Goal: Task Accomplishment & Management: Manage account settings

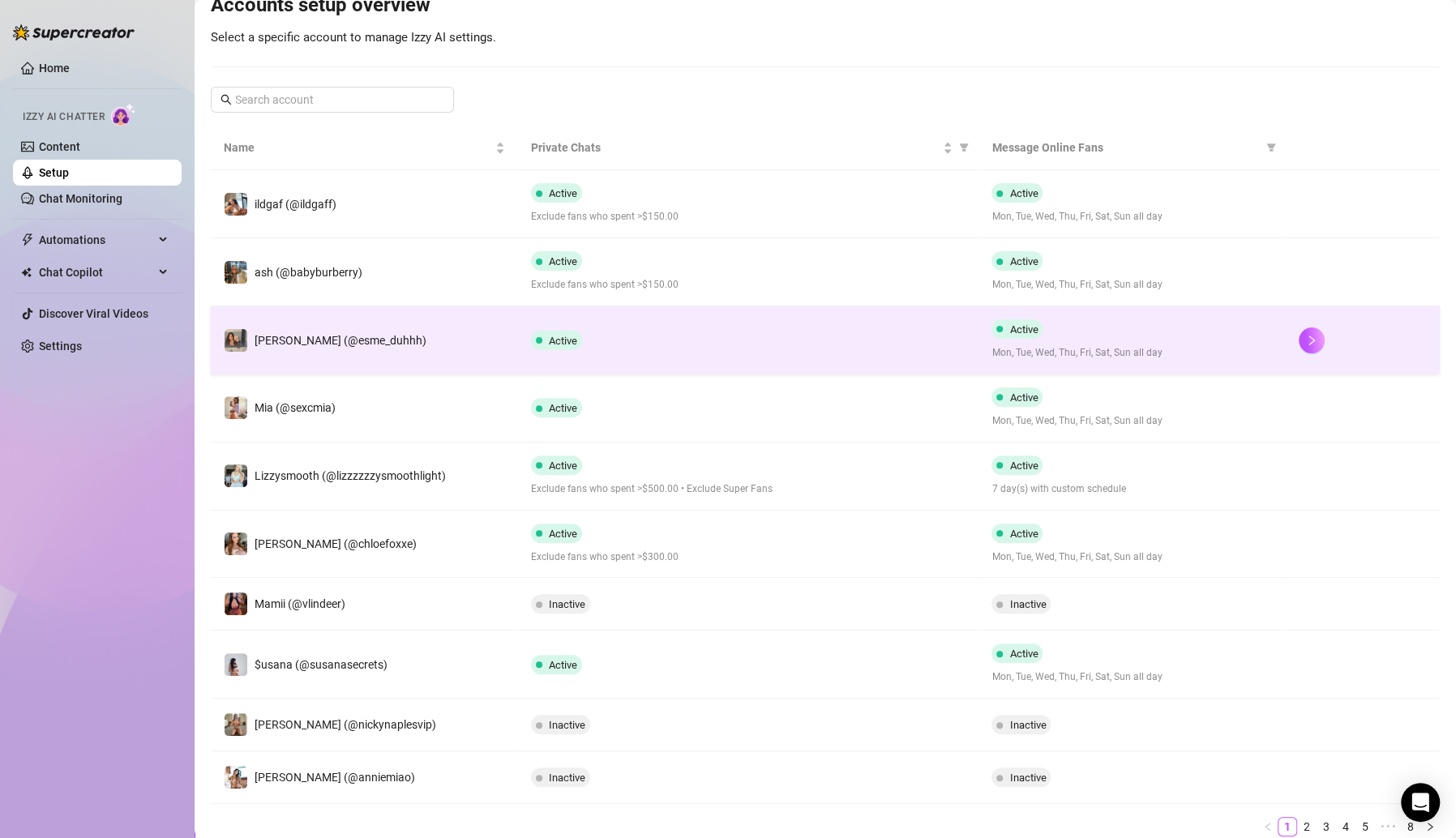
scroll to position [241, 0]
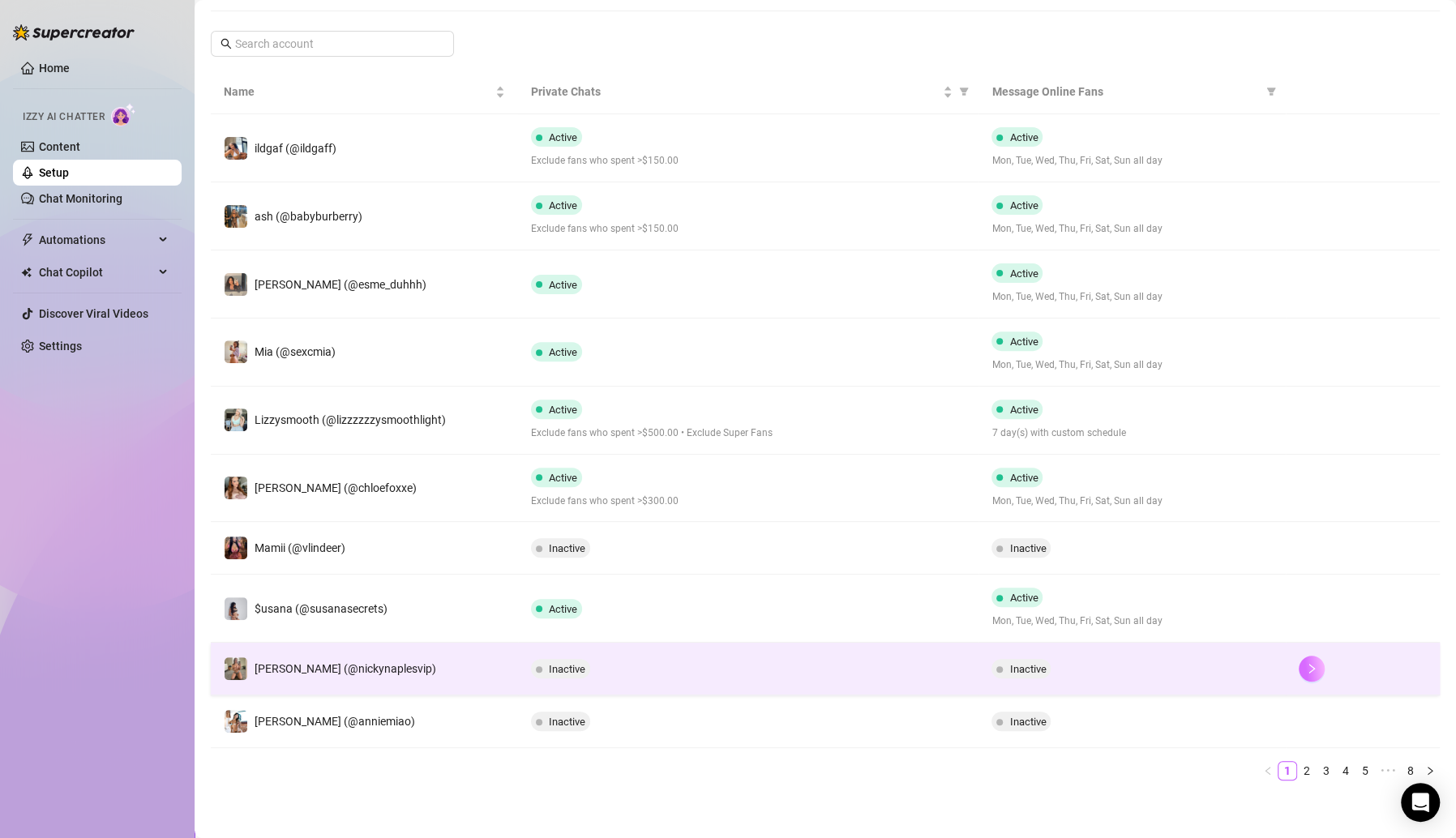
click at [1309, 668] on icon "right" at bounding box center [1312, 668] width 6 height 9
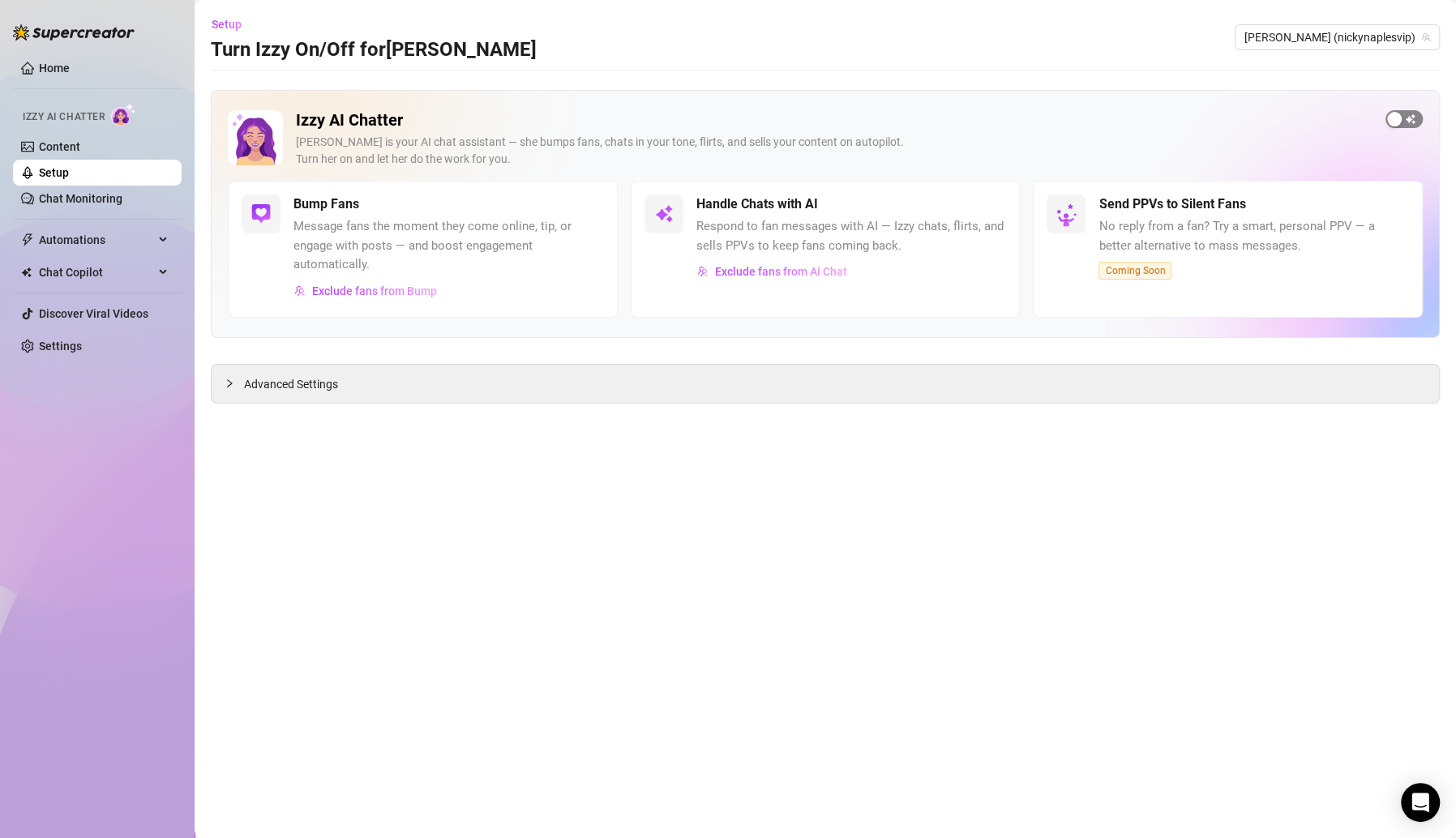
click at [1403, 114] on span "button" at bounding box center [1405, 119] width 38 height 18
click at [223, 28] on span "Setup" at bounding box center [226, 24] width 30 height 13
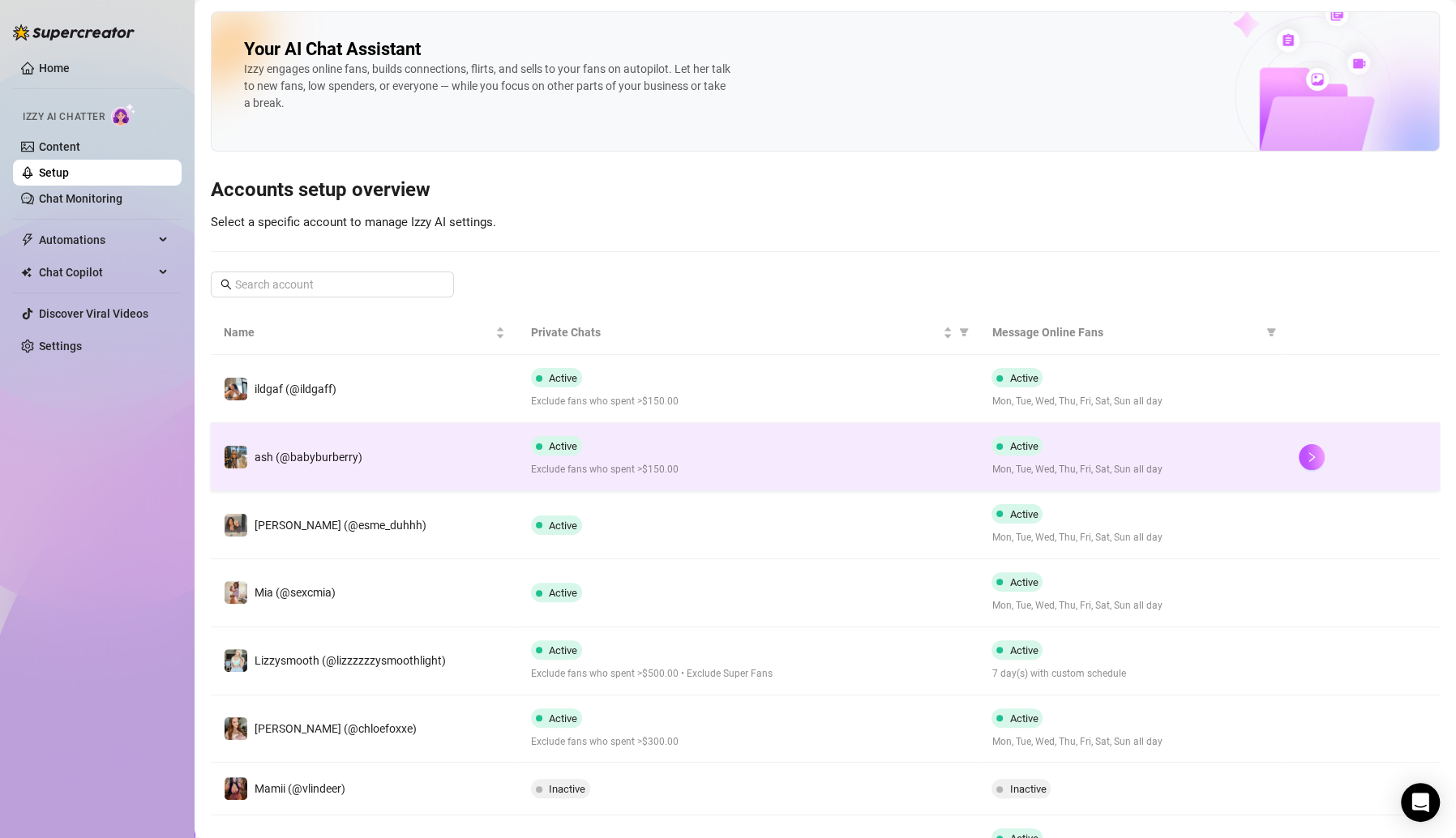
scroll to position [256, 0]
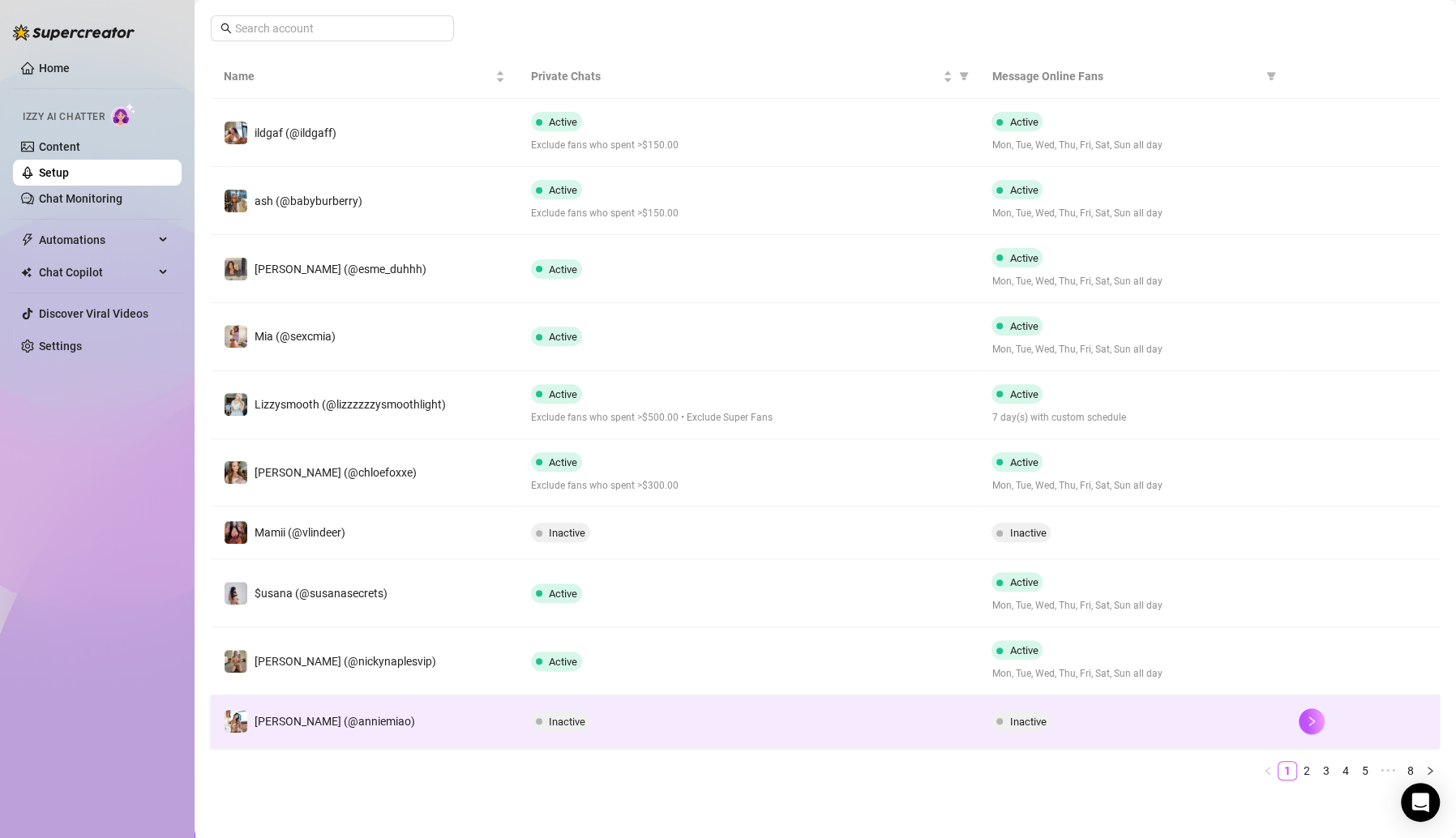
click at [1082, 714] on div "Inactive" at bounding box center [1132, 721] width 281 height 20
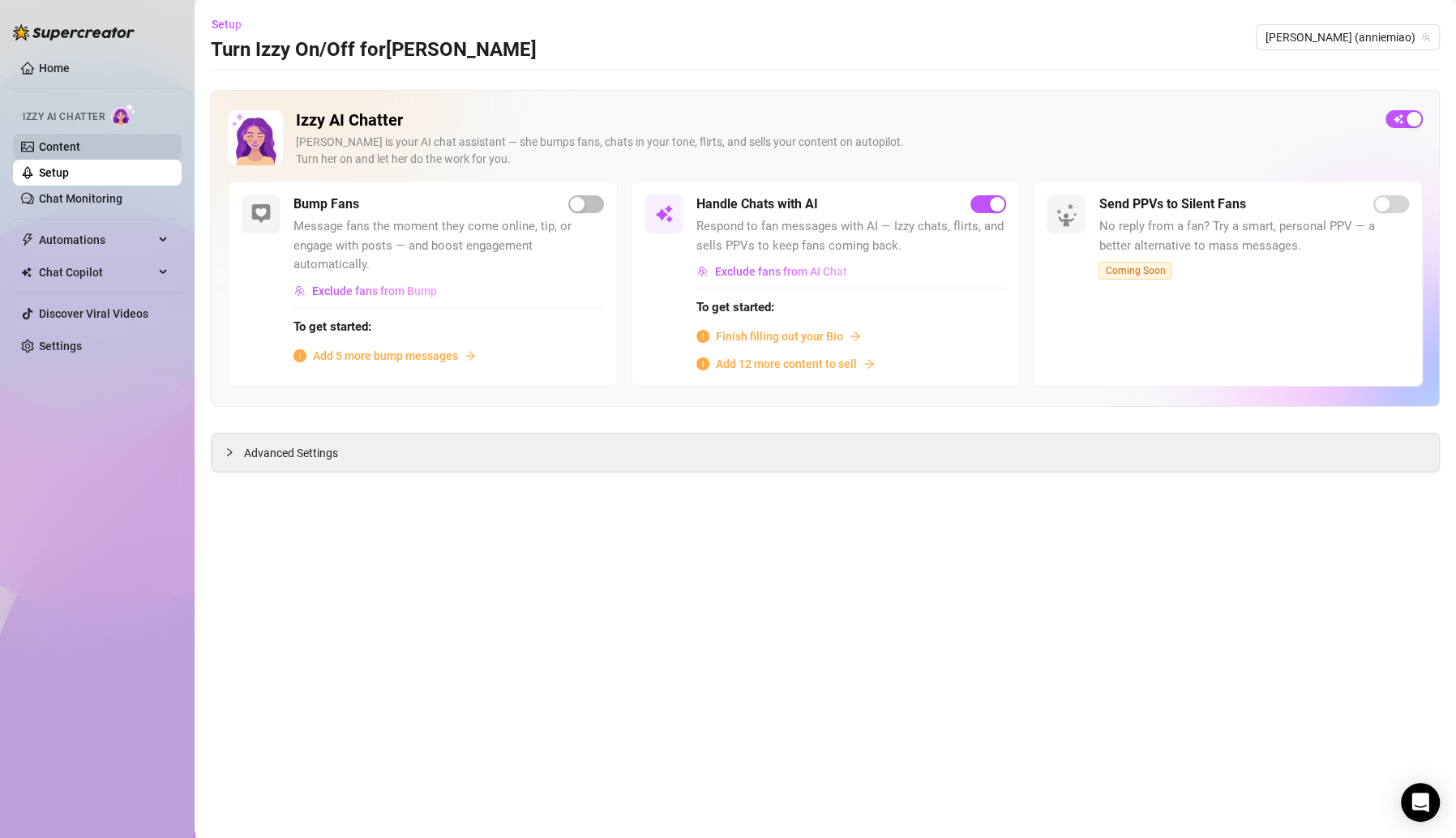
click at [81, 153] on link "Content" at bounding box center [59, 147] width 41 height 13
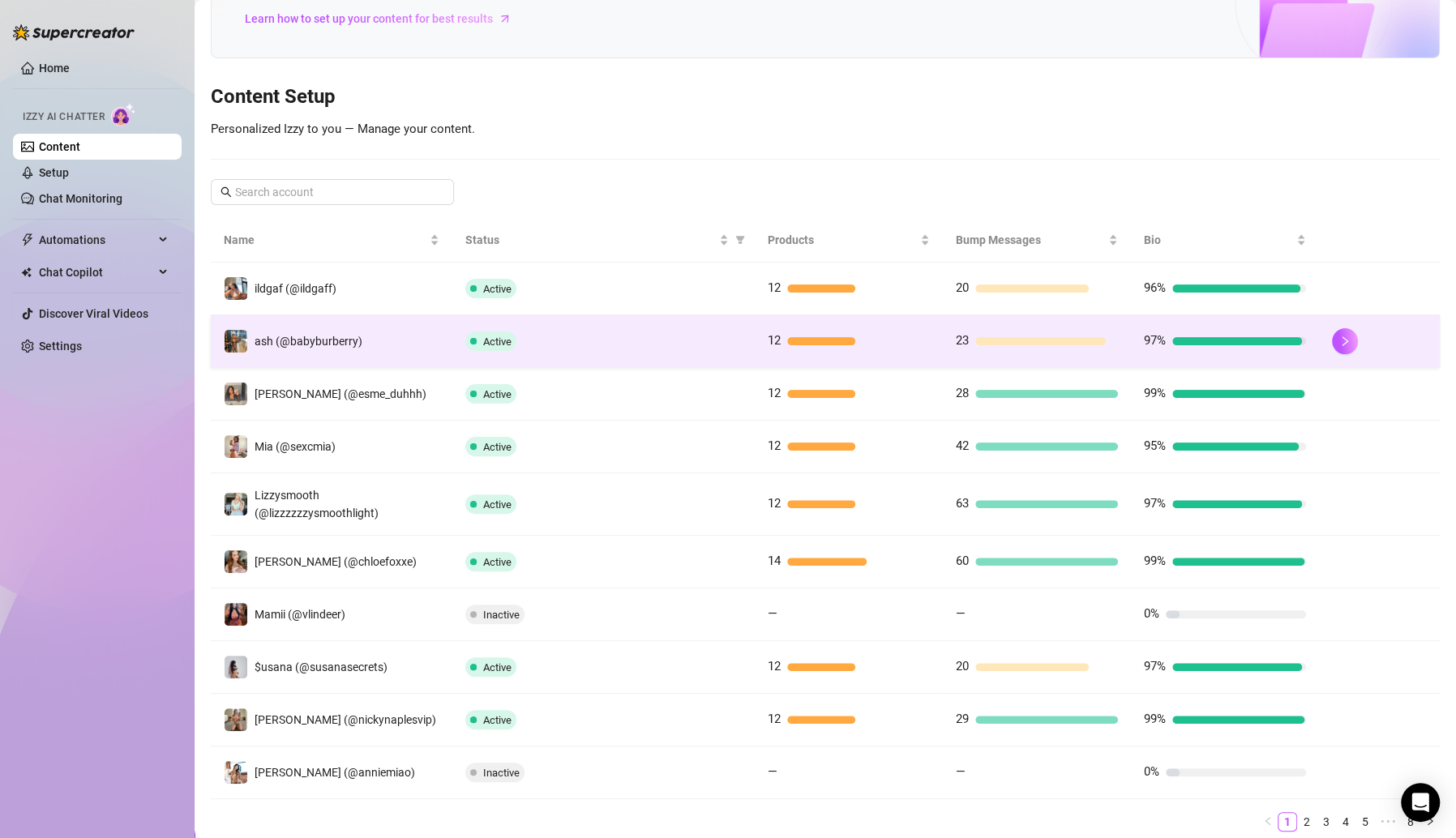
scroll to position [114, 0]
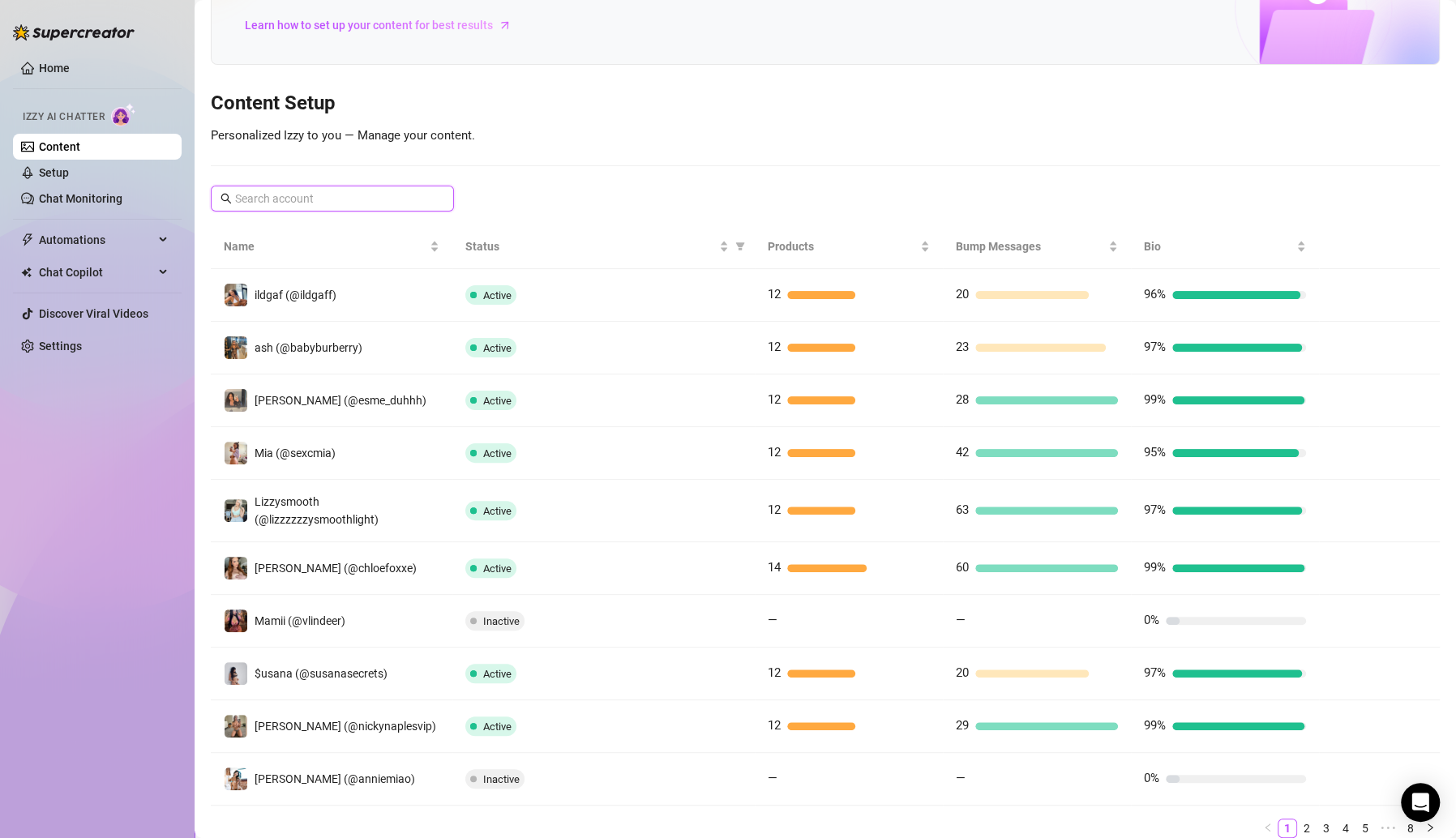
click at [381, 202] on input "text" at bounding box center [333, 198] width 196 height 18
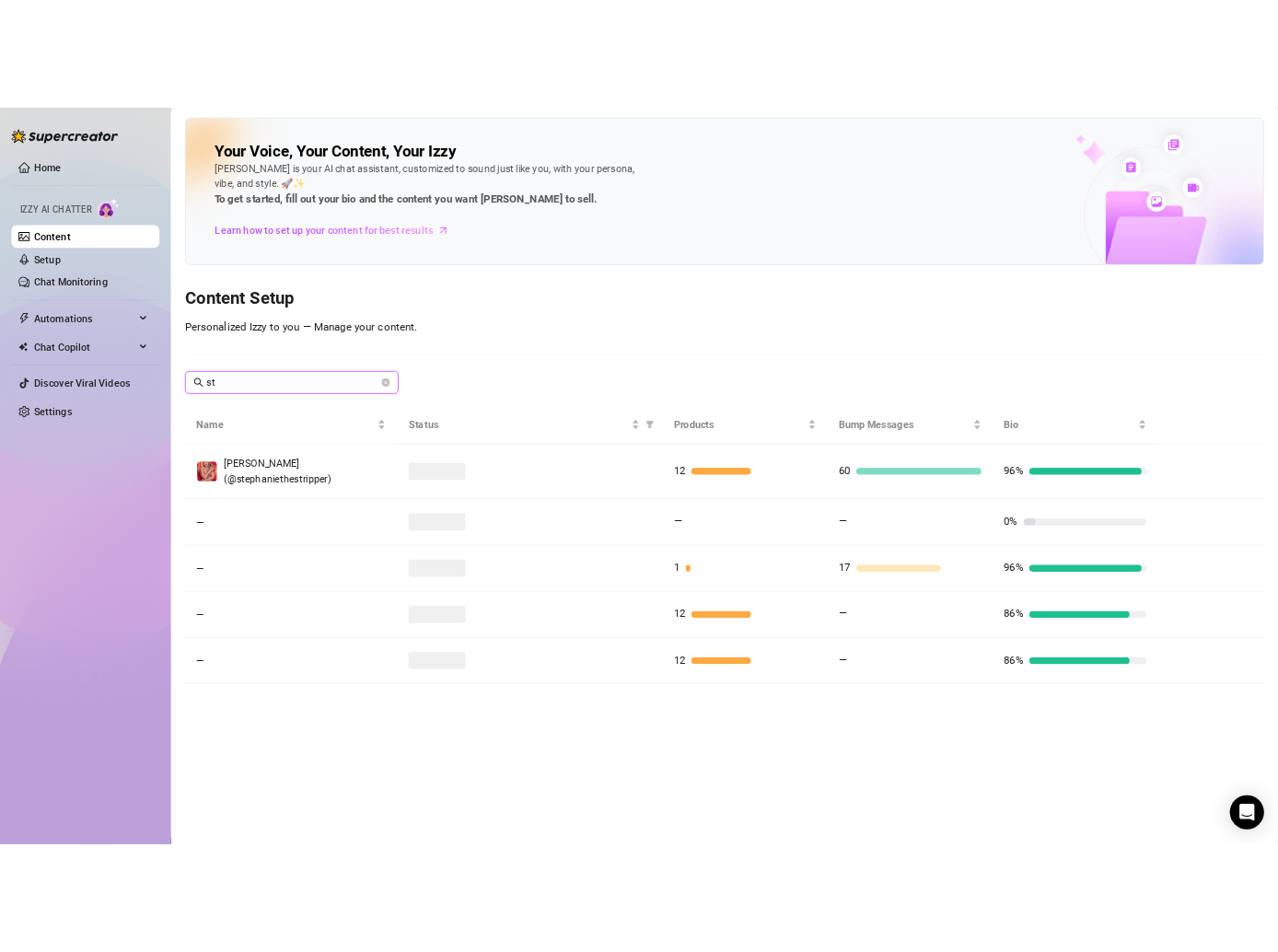
scroll to position [0, 0]
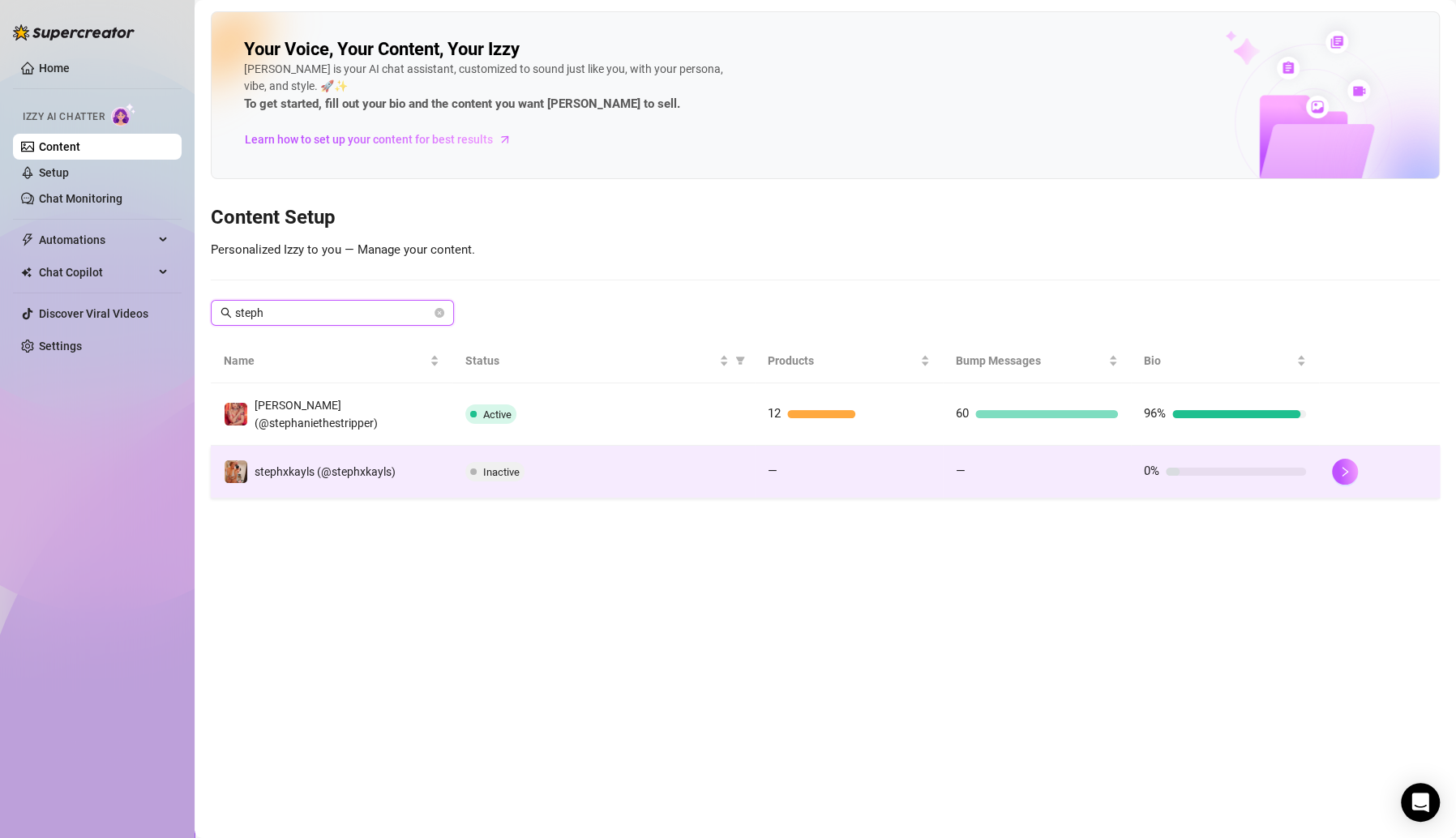
type input "steph"
click at [500, 469] on span "Inactive" at bounding box center [494, 471] width 59 height 20
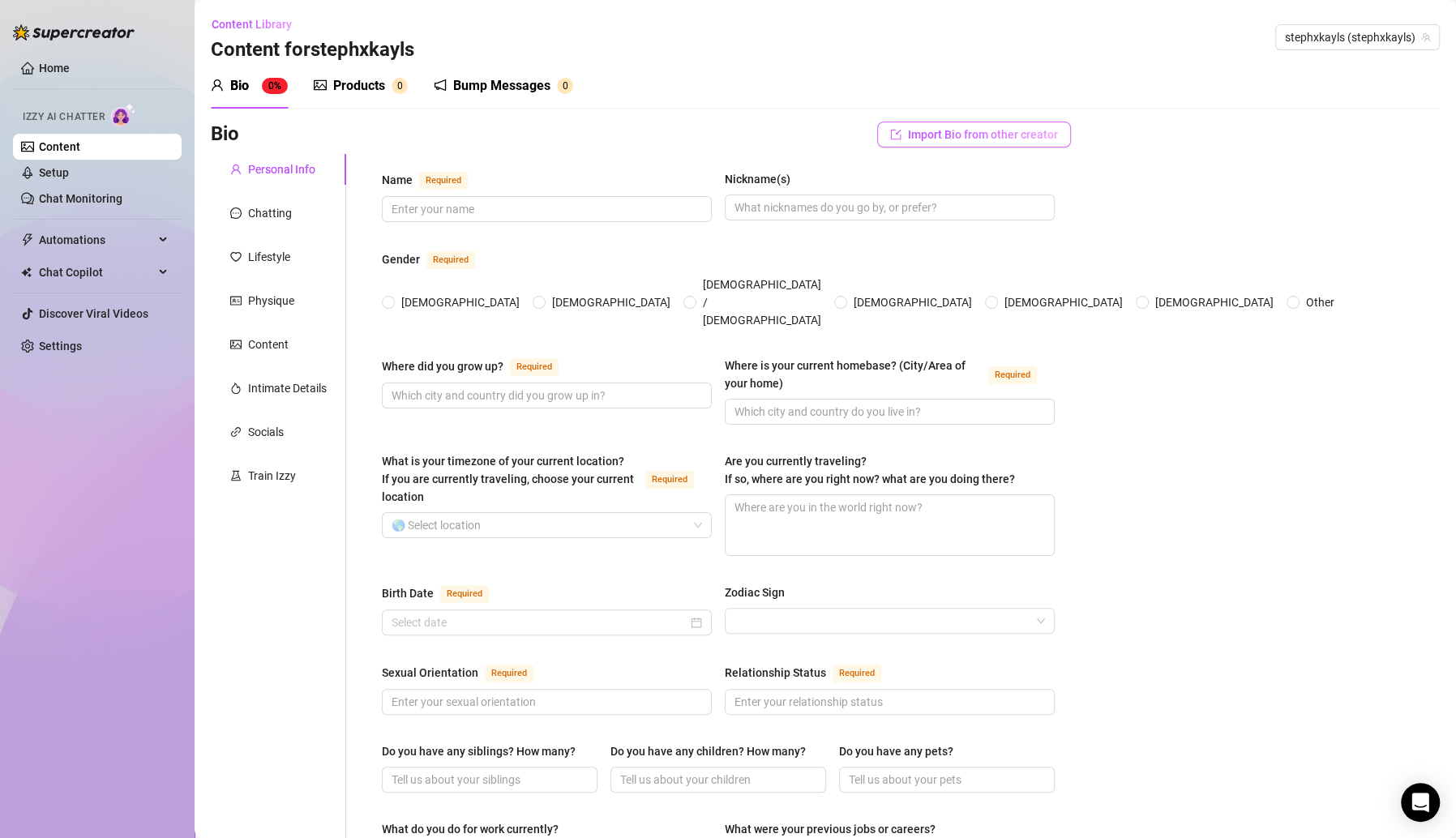
click at [985, 135] on span "Import Bio from other creator" at bounding box center [983, 134] width 150 height 13
click at [995, 183] on input "search" at bounding box center [955, 180] width 128 height 24
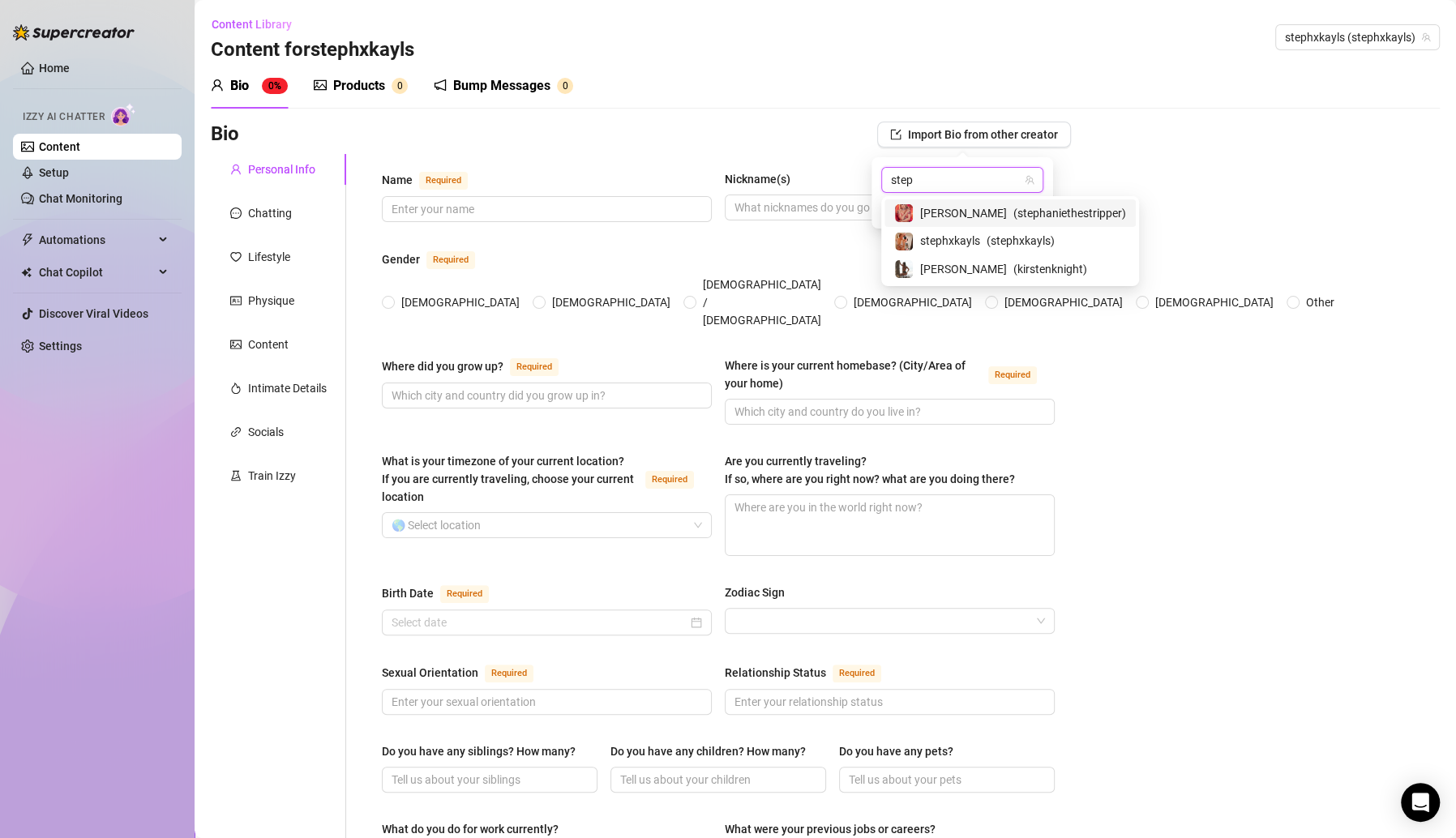
type input "steph"
click at [995, 237] on span "( stephxkayls )" at bounding box center [1020, 241] width 68 height 18
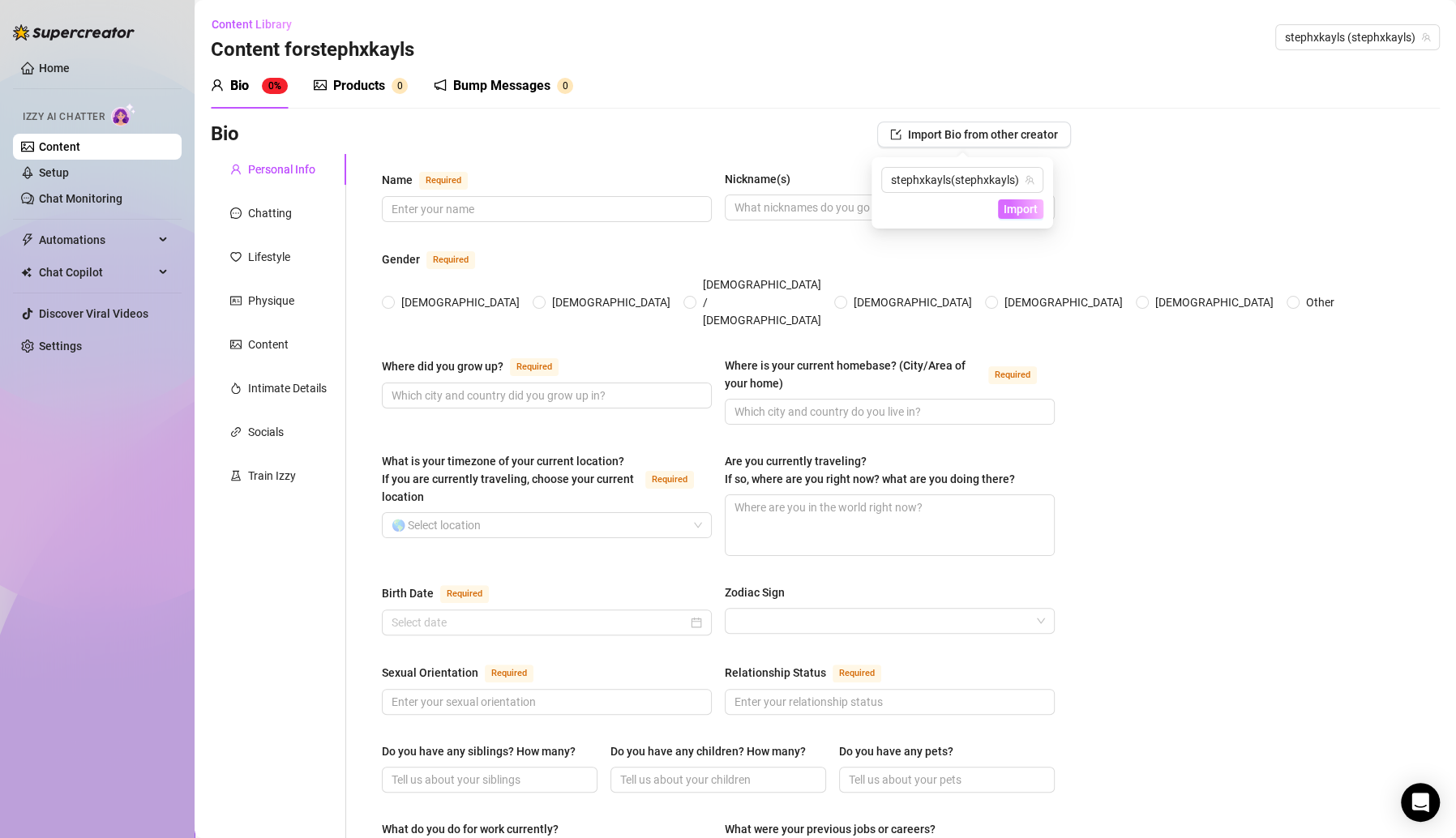
click at [1007, 203] on span "Import" at bounding box center [1021, 209] width 34 height 13
click at [780, 142] on div "Bio Import Bio from other creator" at bounding box center [641, 135] width 860 height 26
click at [81, 141] on link "Content" at bounding box center [59, 147] width 41 height 13
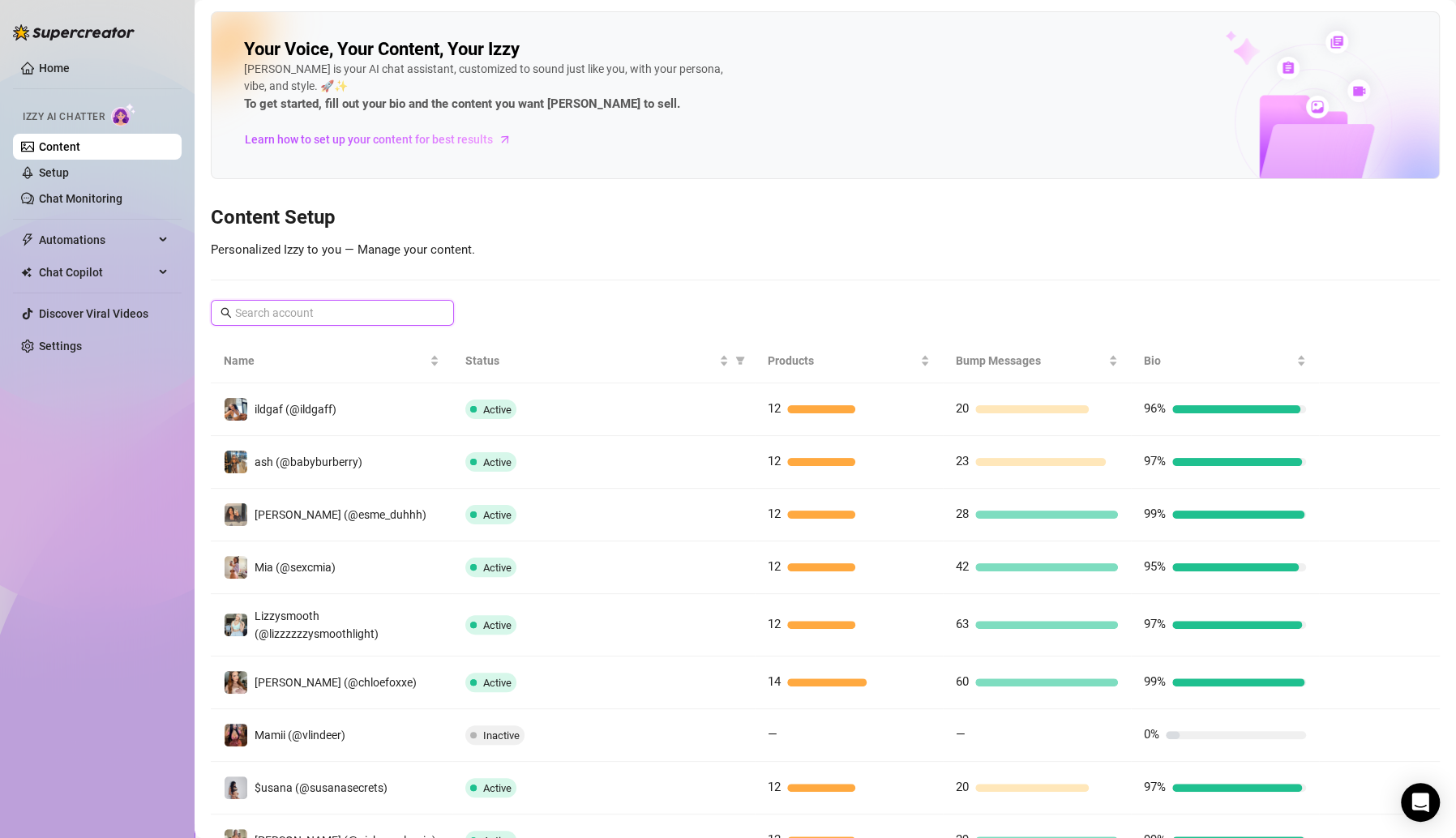
click at [367, 310] on input "text" at bounding box center [333, 313] width 196 height 18
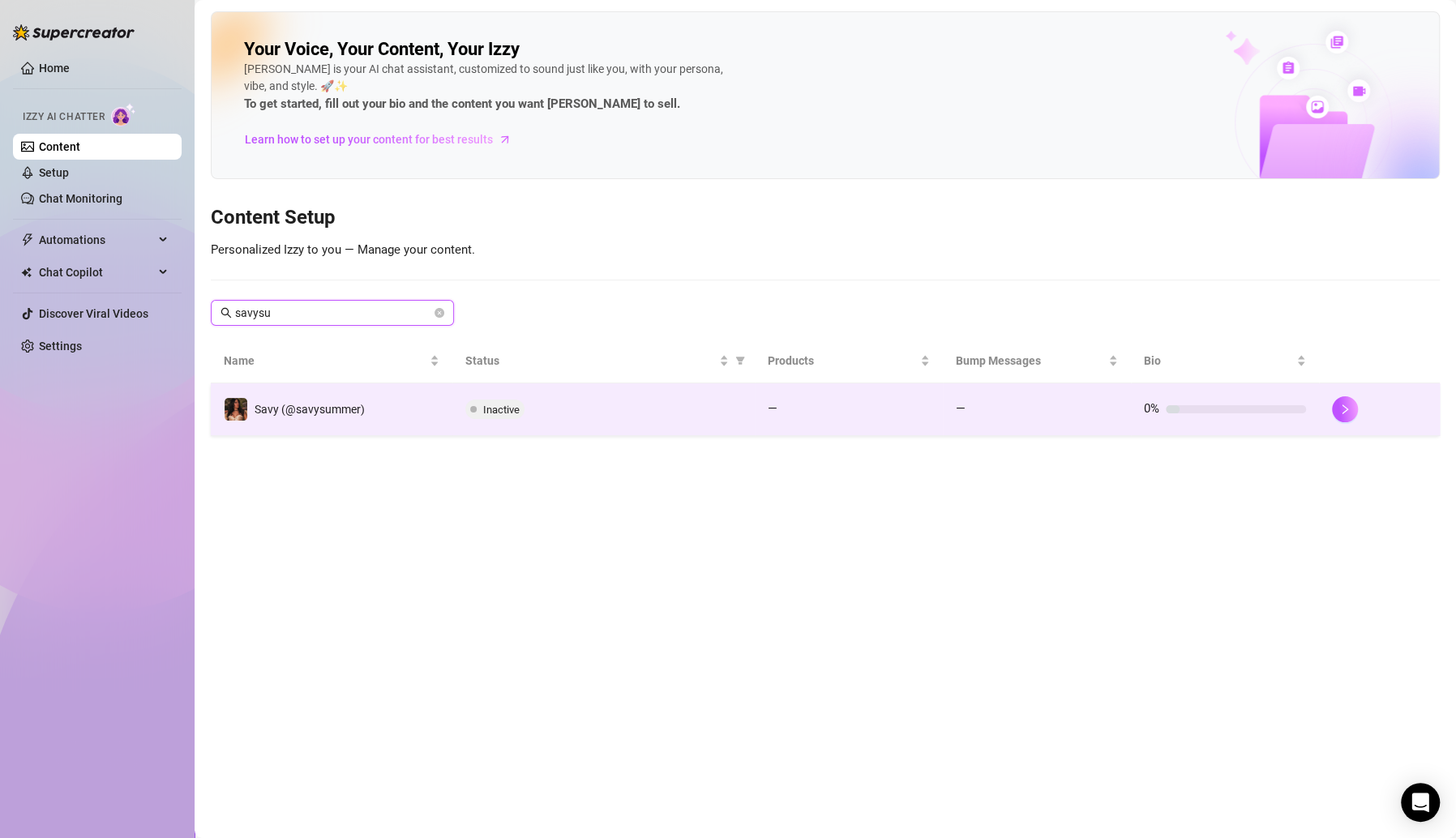
type input "savysu"
click at [532, 416] on div "Inactive" at bounding box center [603, 409] width 277 height 20
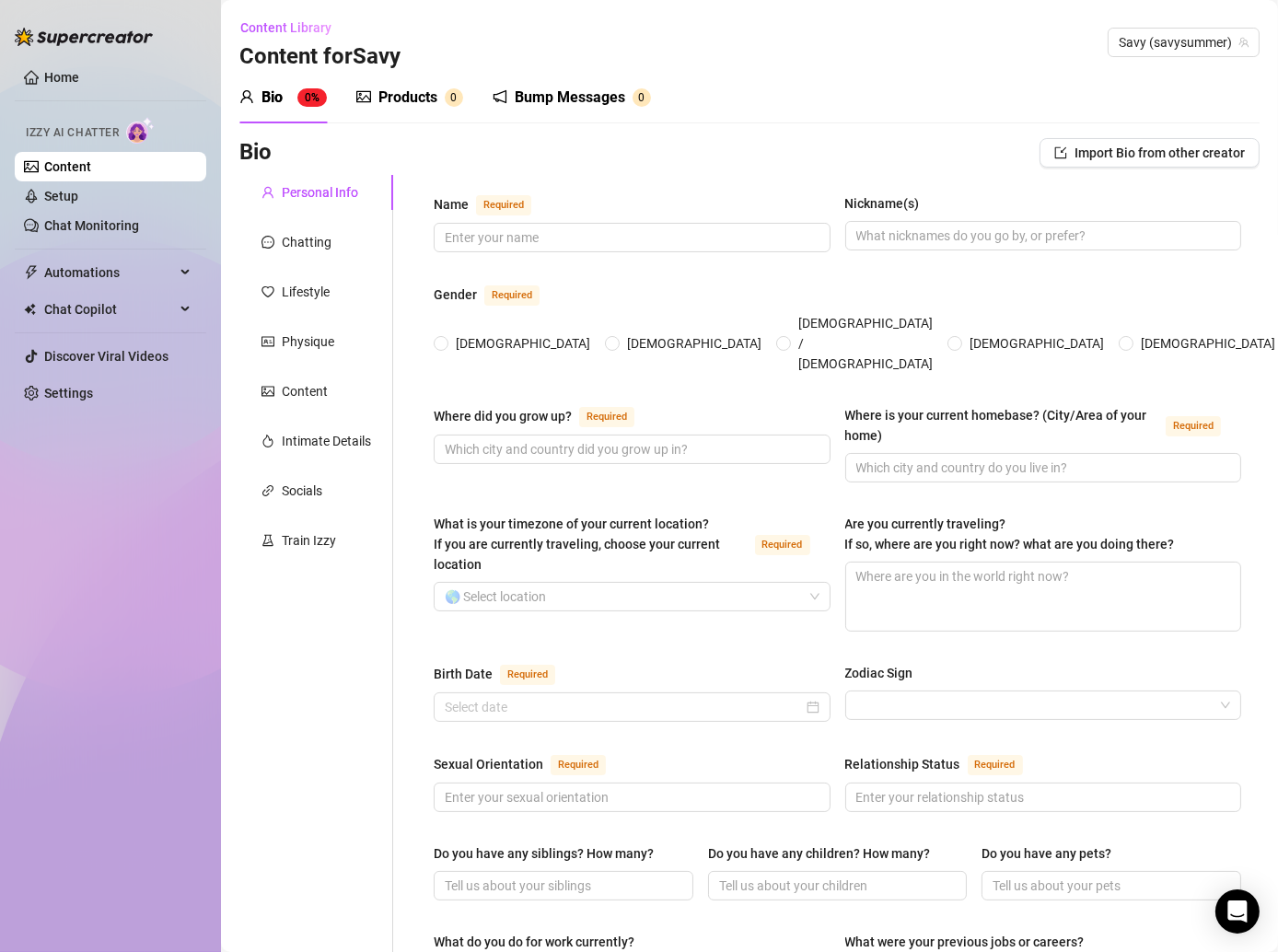
click at [475, 304] on div "Gender Required" at bounding box center [838, 298] width 808 height 29
click at [466, 333] on span "[DEMOGRAPHIC_DATA]" at bounding box center [523, 343] width 149 height 20
click at [450, 333] on span "[DEMOGRAPHIC_DATA]" at bounding box center [523, 343] width 149 height 20
click at [446, 339] on input "[DEMOGRAPHIC_DATA]" at bounding box center [442, 345] width 8 height 12
radio input "true"
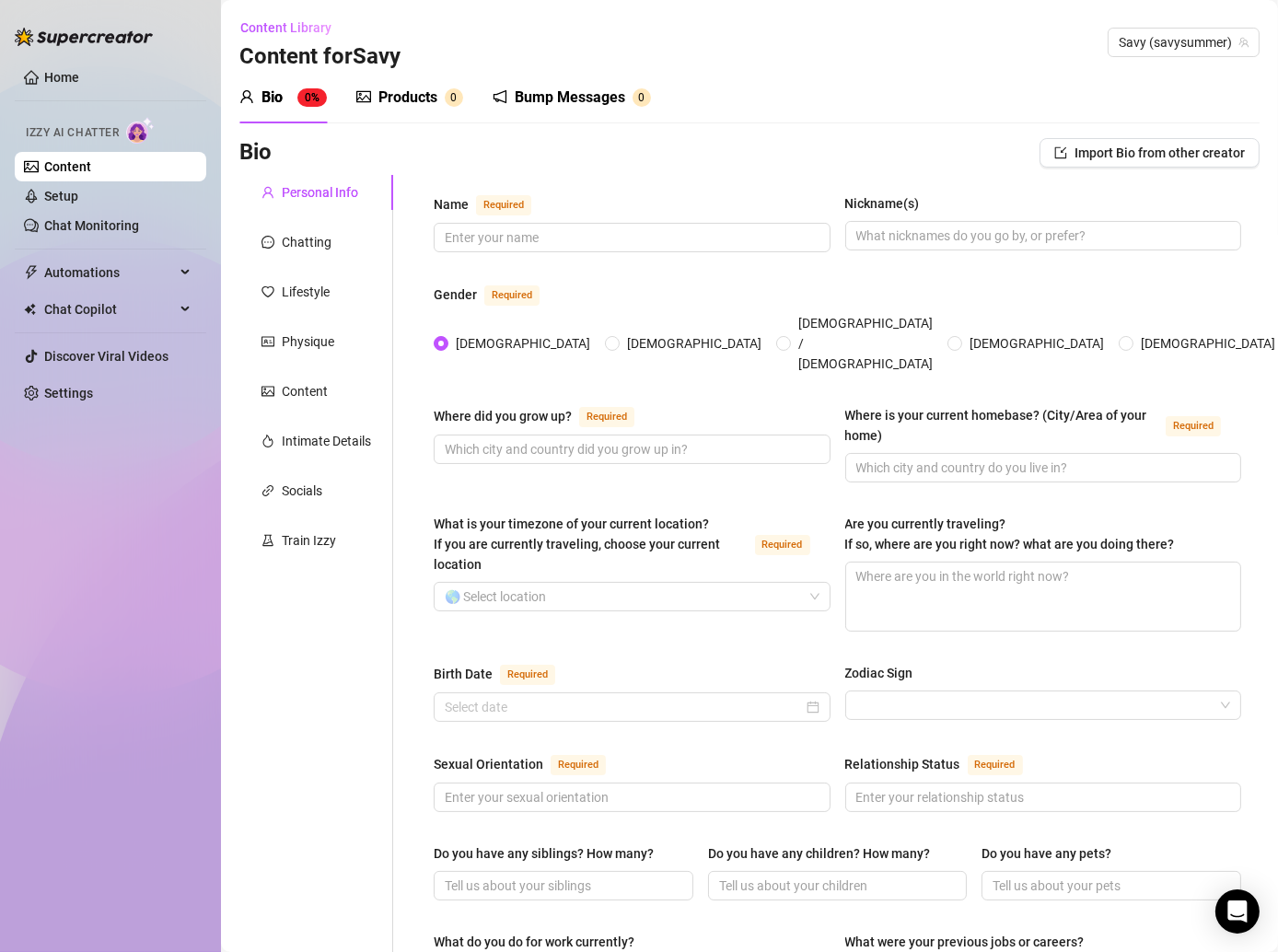
click at [601, 270] on div "Name Required Nickname(s) Gender Required [DEMOGRAPHIC_DATA] [DEMOGRAPHIC_DATA]…" at bounding box center [838, 947] width 808 height 1507
click at [597, 236] on input "Name Required" at bounding box center [630, 238] width 371 height 20
paste input "[PERSON_NAME]"
type input "[PERSON_NAME]"
click at [962, 231] on input "Nickname(s)" at bounding box center [1041, 236] width 371 height 20
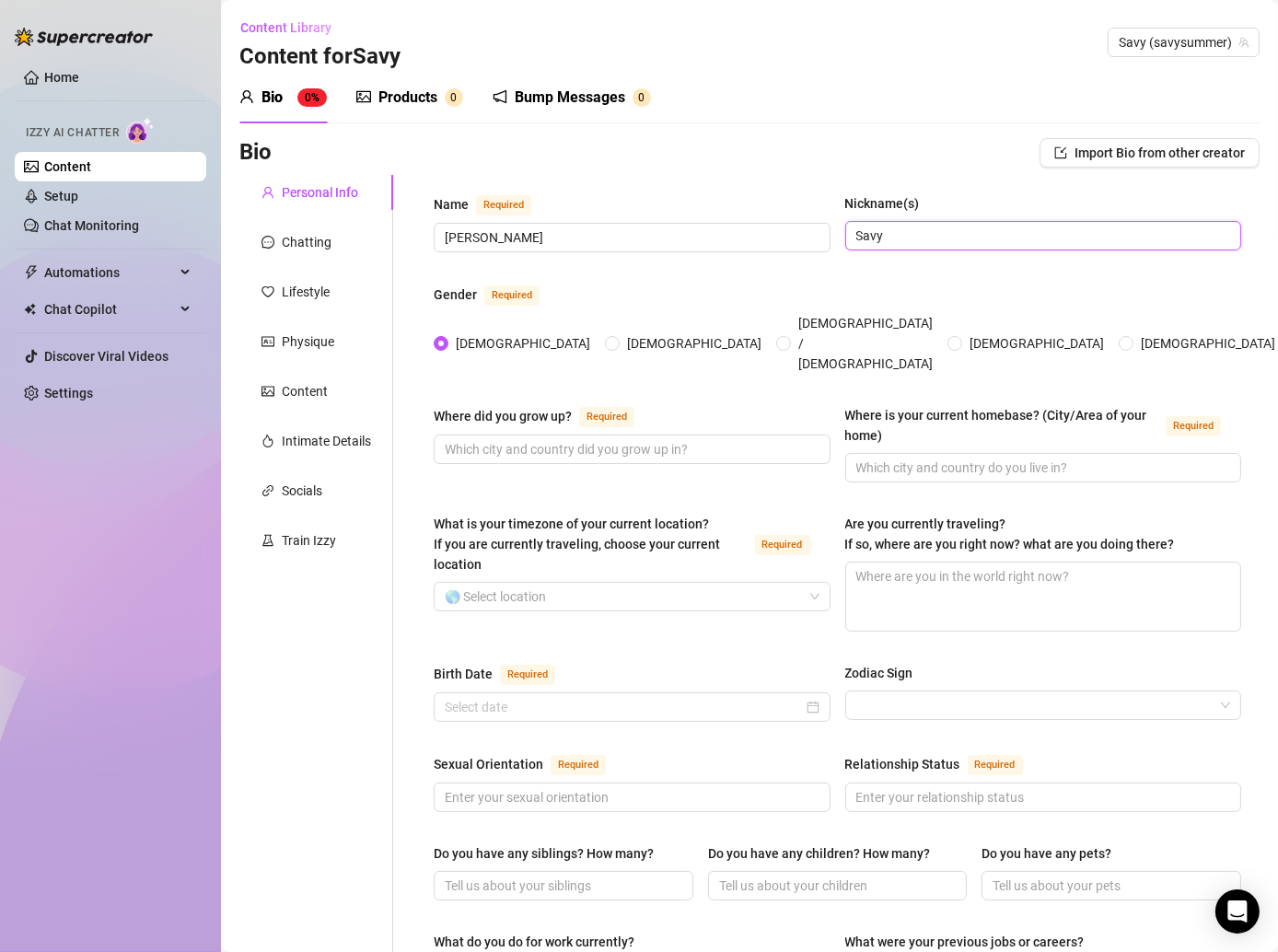
type input "Savy"
click at [710, 303] on div "Gender Required" at bounding box center [838, 298] width 808 height 29
click at [999, 411] on div "Where is your current homebase? (City/Area of your home)" at bounding box center [1002, 425] width 314 height 41
click at [999, 458] on input "Where is your current homebase? (City/Area of your home) Required" at bounding box center [1041, 467] width 371 height 20
click at [980, 458] on input "Where is your current homebase? (City/Area of your home) Required" at bounding box center [1041, 467] width 371 height 20
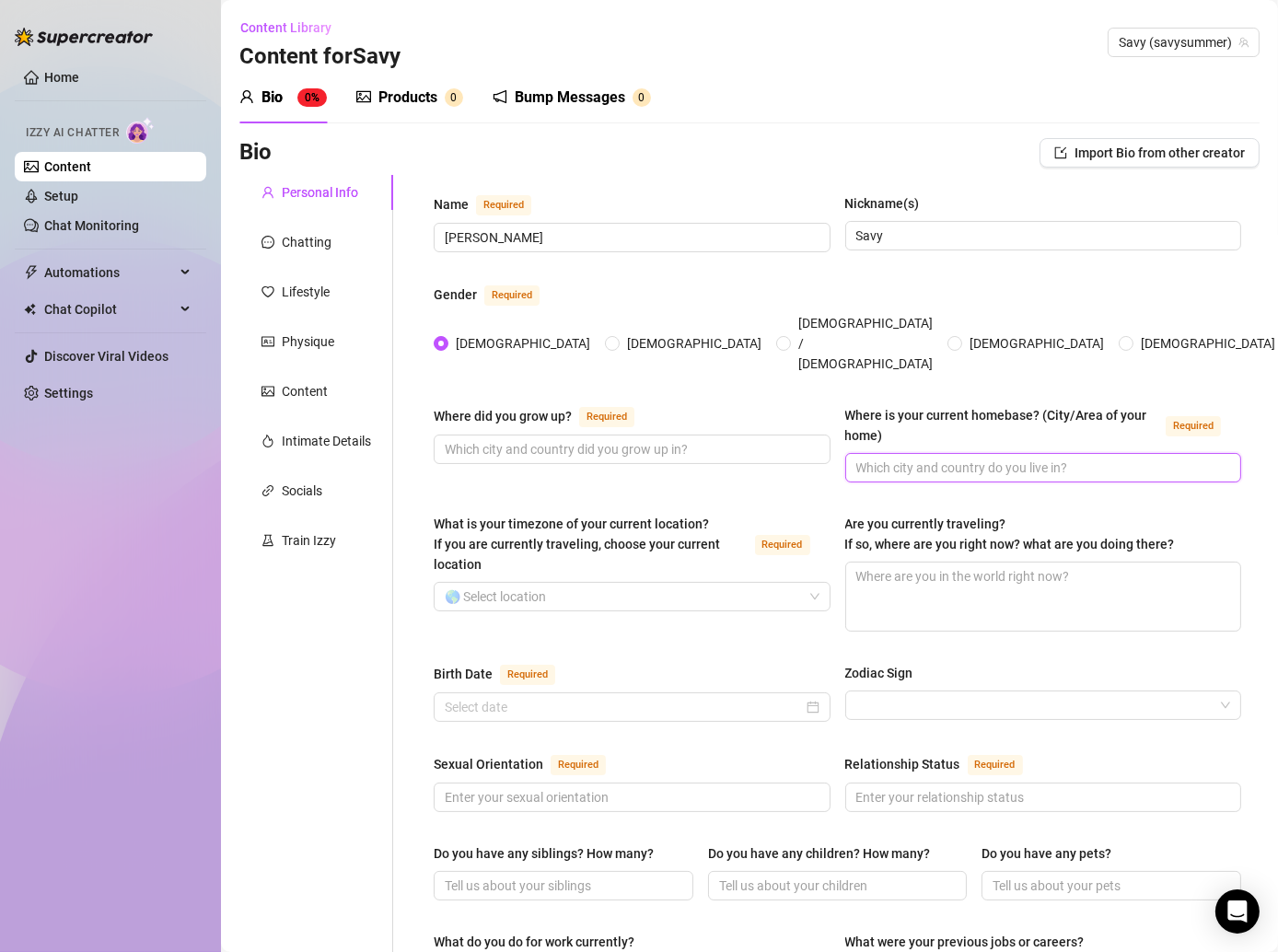
click at [980, 458] on input "Where is your current homebase? (City/Area of your home) Required" at bounding box center [1041, 467] width 371 height 20
type input "[US_STATE]"
click at [753, 435] on span at bounding box center [633, 450] width 397 height 29
click at [750, 439] on input "Where did you grow up? Required" at bounding box center [630, 449] width 371 height 20
type input "[US_STATE]"
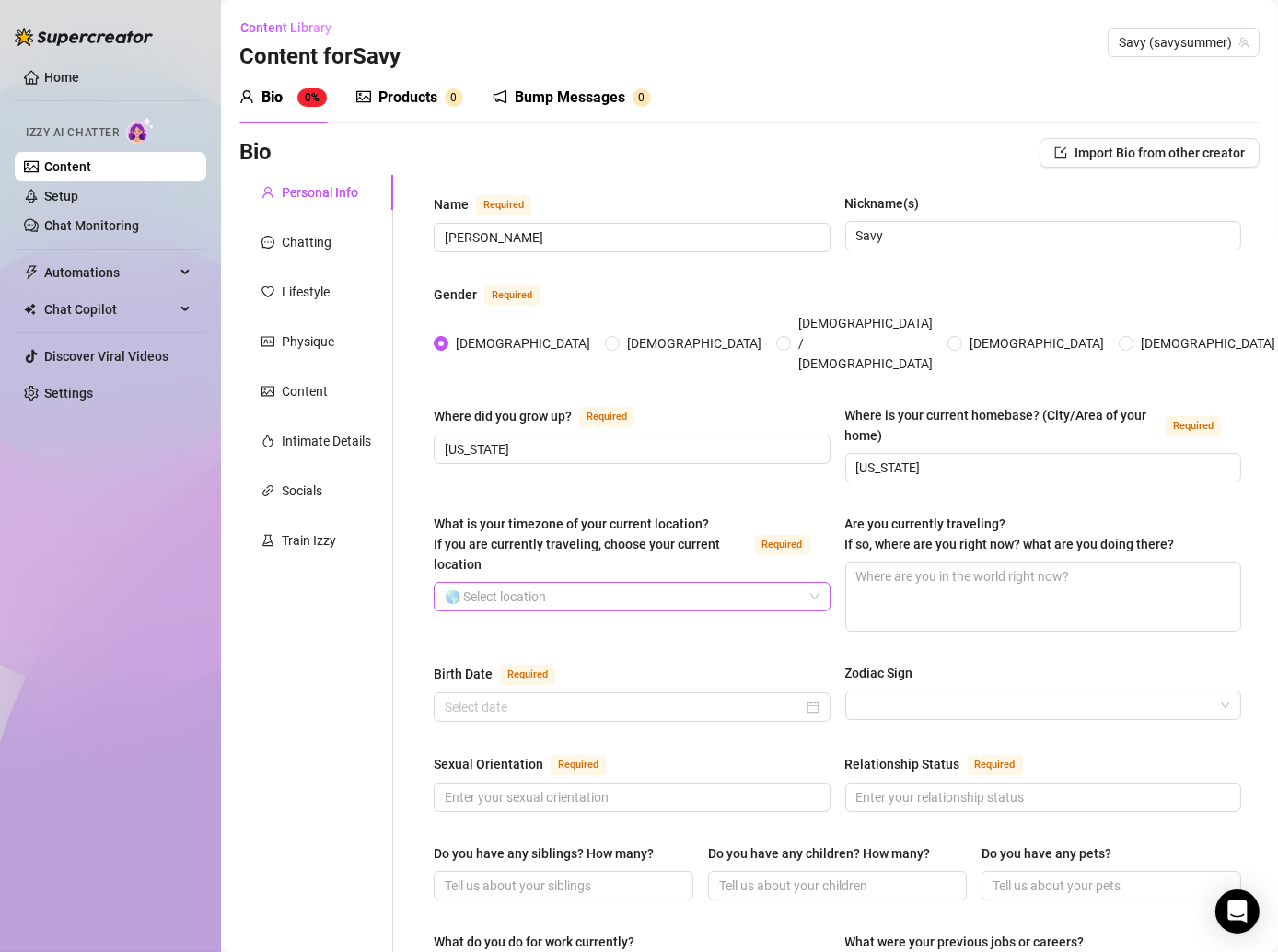
click at [542, 583] on input "What is your timezone of your current location? If you are currently traveling,…" at bounding box center [624, 597] width 358 height 27
click at [574, 583] on input "What is your timezone of your current location? If you are currently traveling,…" at bounding box center [624, 597] width 358 height 27
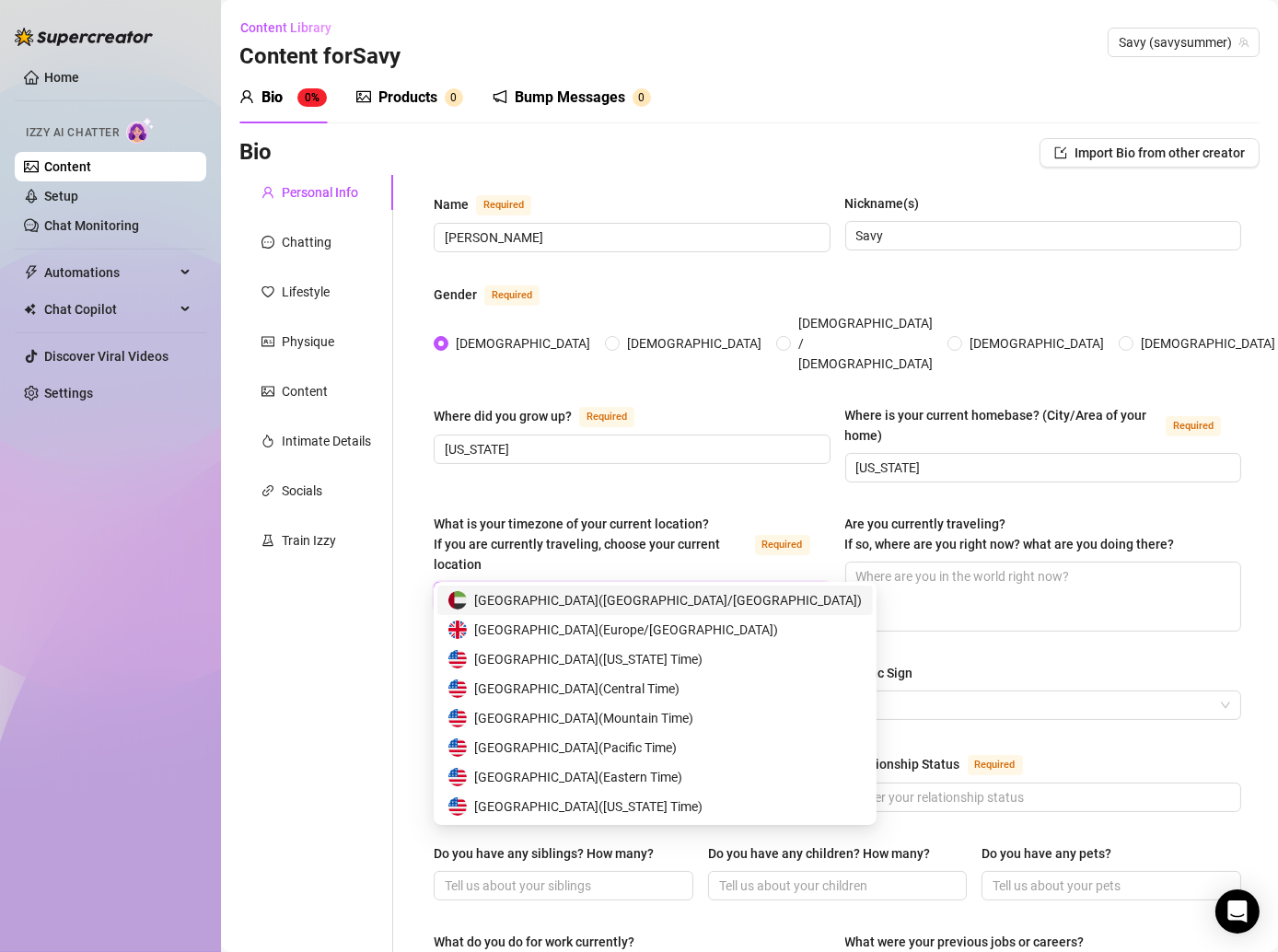
type input "united"
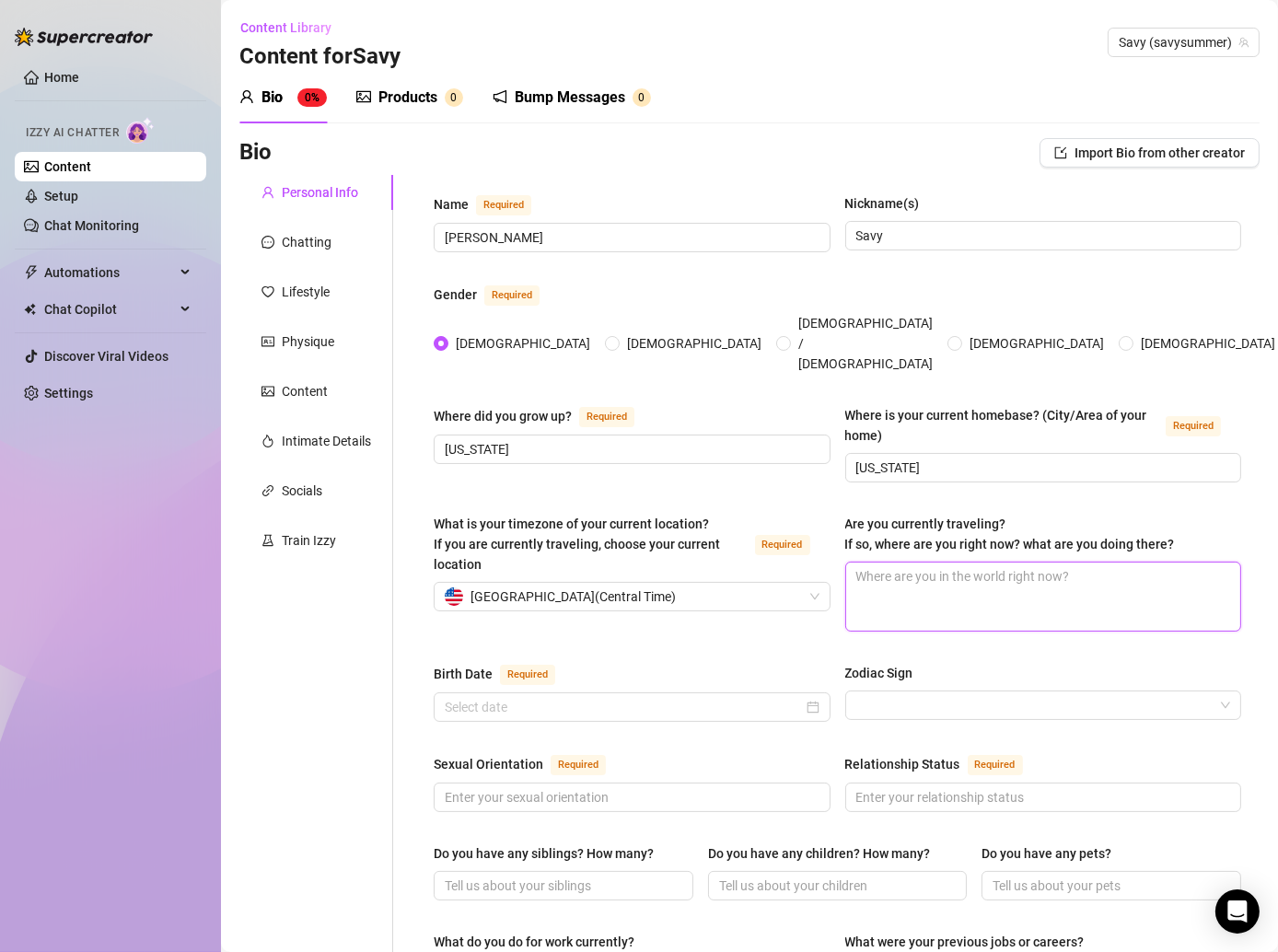
type textarea "N"
type textarea "No"
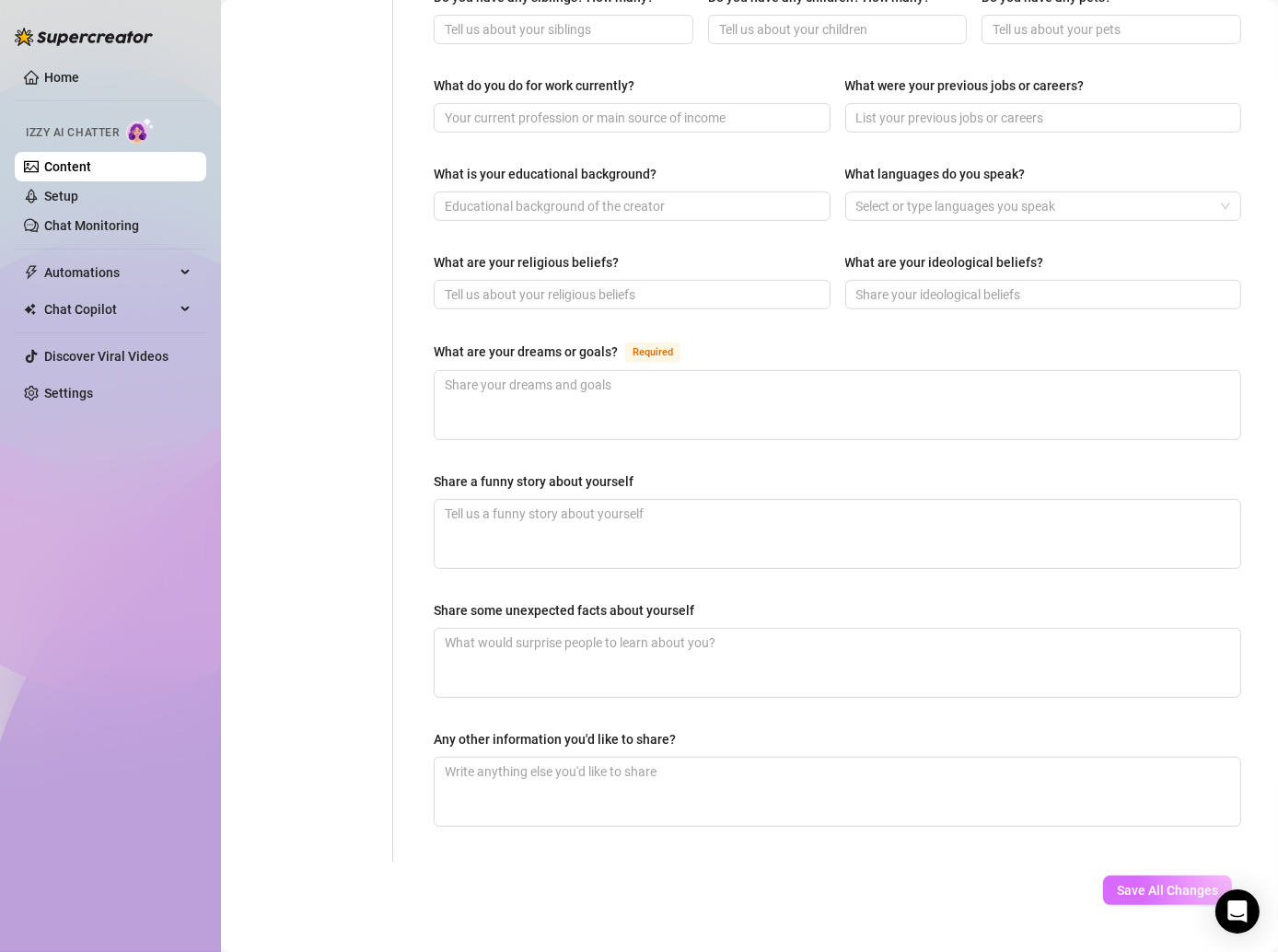
click at [1148, 883] on span "Save All Changes" at bounding box center [1168, 890] width 101 height 15
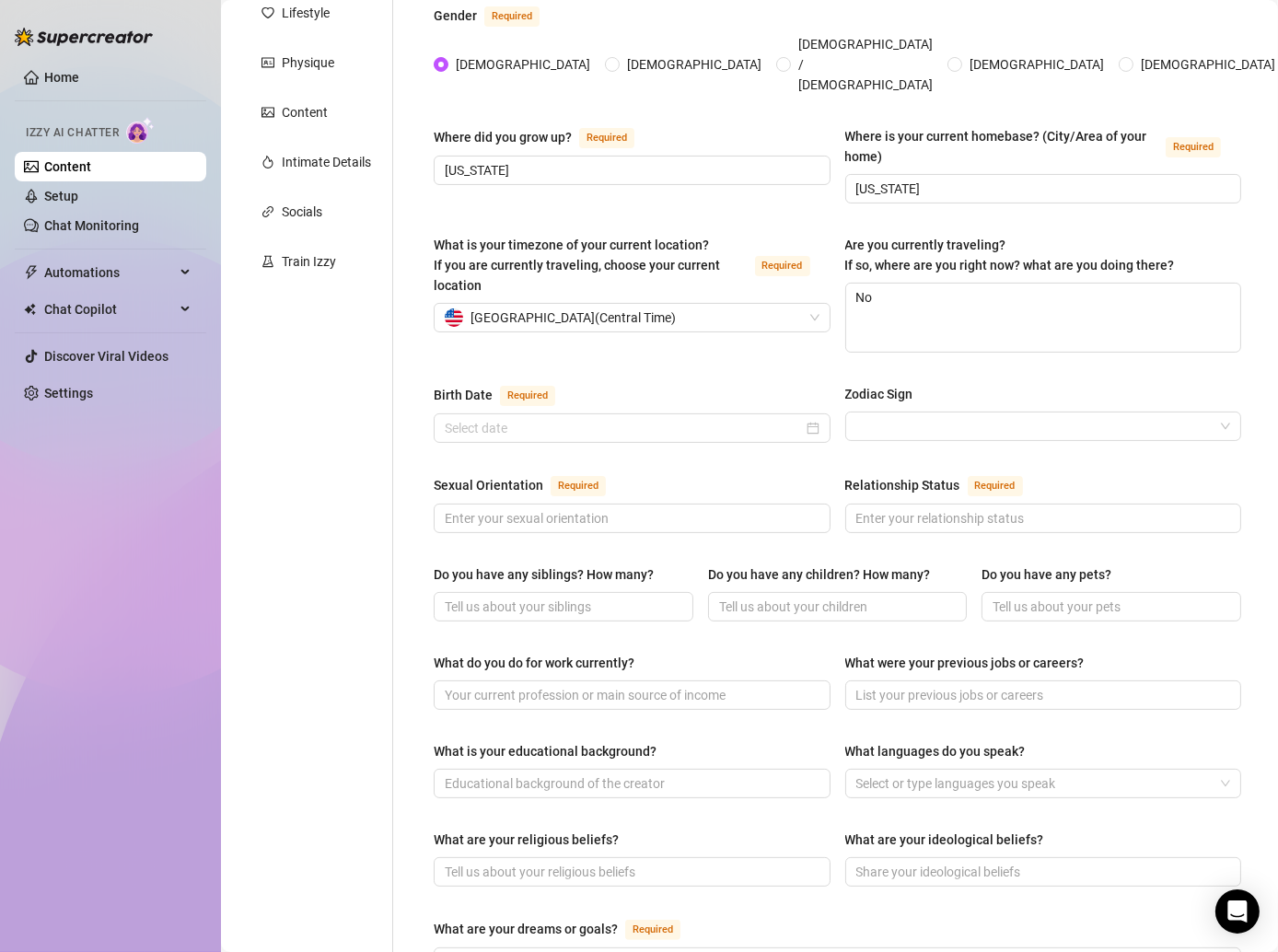
scroll to position [272, 0]
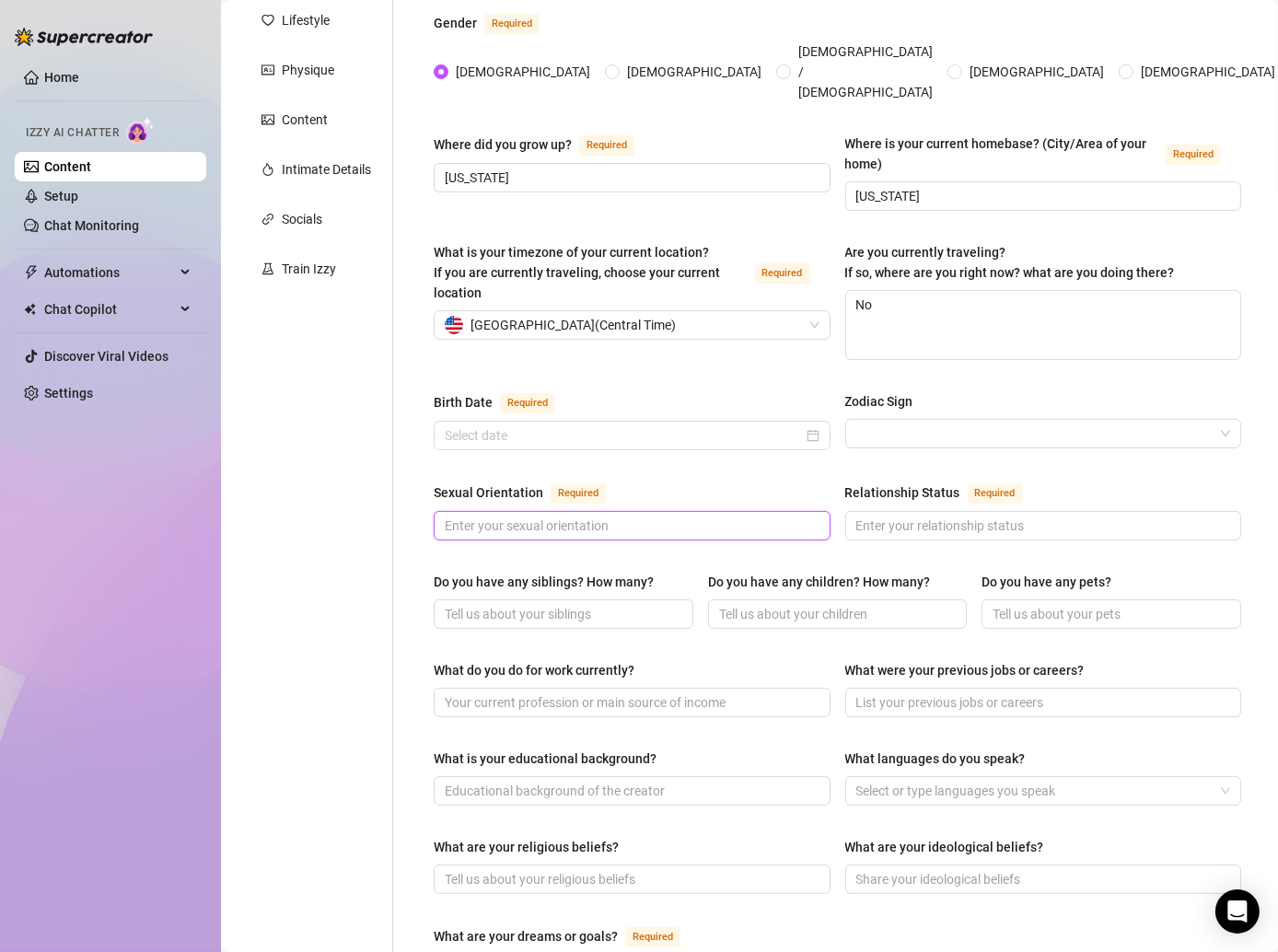
click at [734, 516] on input "Sexual Orientation Required" at bounding box center [630, 526] width 371 height 20
type input "Straight"
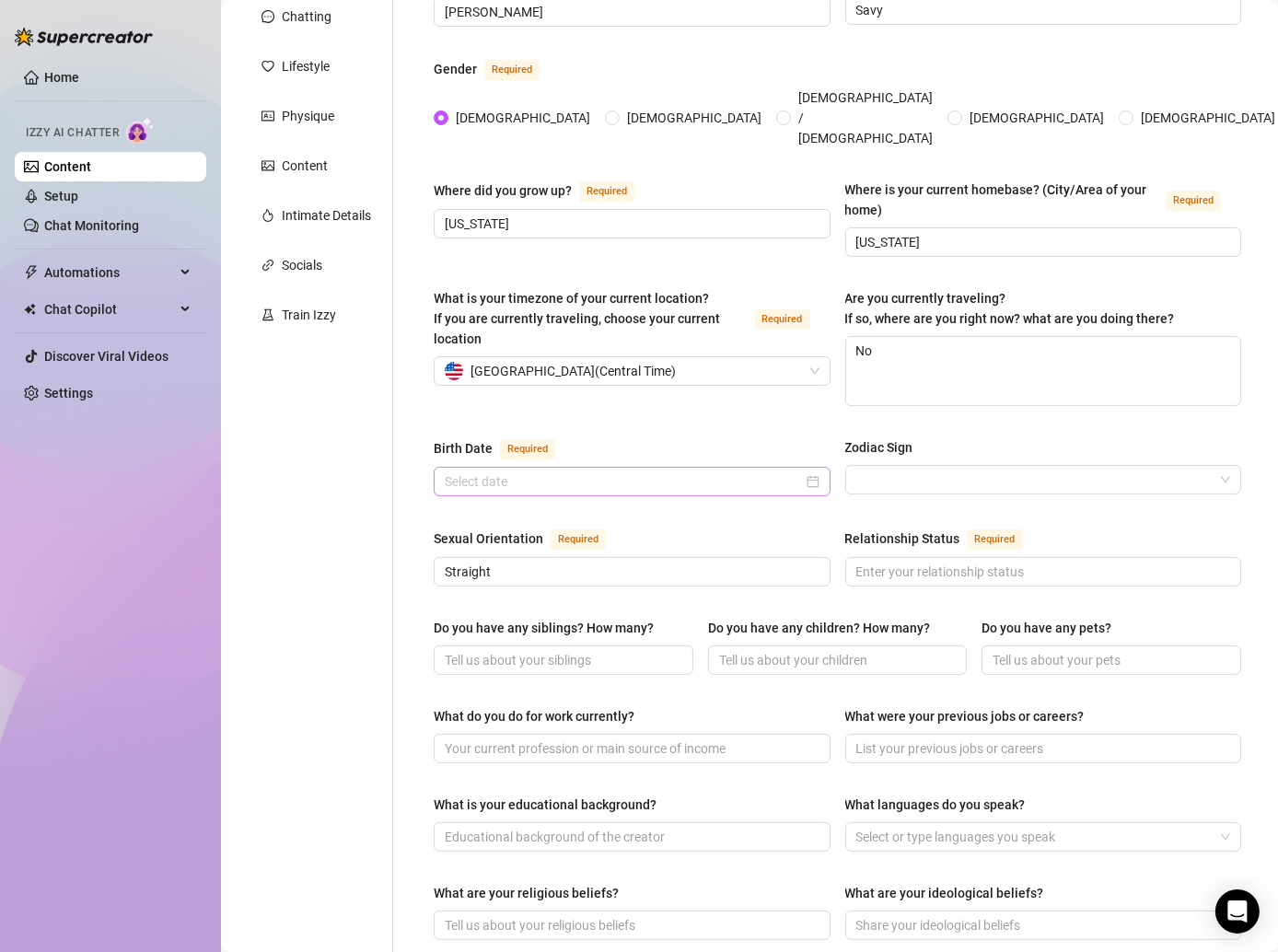
scroll to position [219, 0]
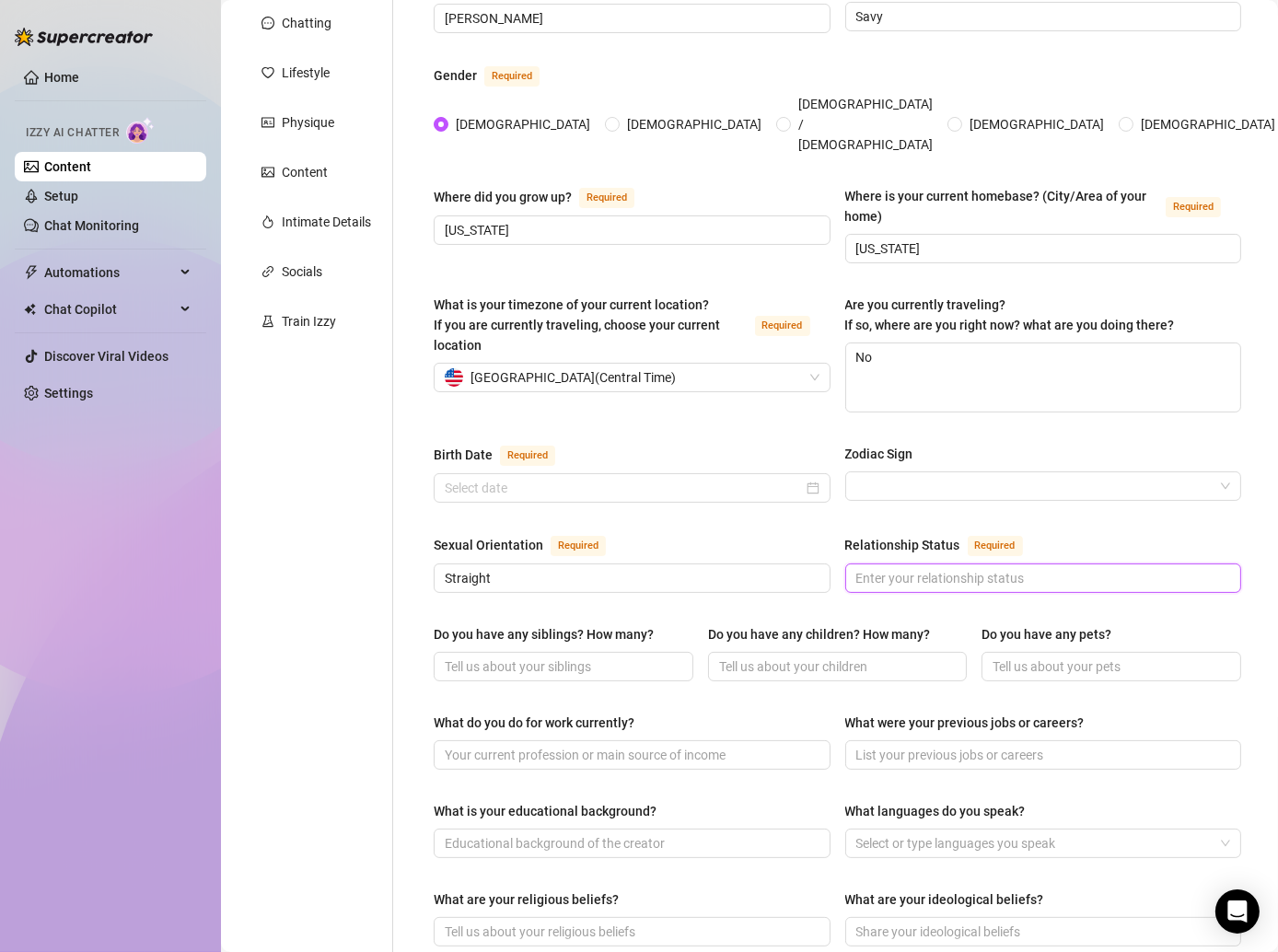
click at [927, 568] on input "Relationship Status Required" at bounding box center [1041, 578] width 371 height 20
click at [905, 568] on input "Relationship Status Required" at bounding box center [1041, 578] width 371 height 20
click at [837, 557] on div "Sexual Orientation Required [DEMOGRAPHIC_DATA] Relationship Status Required I'm…" at bounding box center [838, 572] width 808 height 76
click at [1005, 568] on input "I'm in a relationship" at bounding box center [1041, 578] width 371 height 20
type input "Engaged"
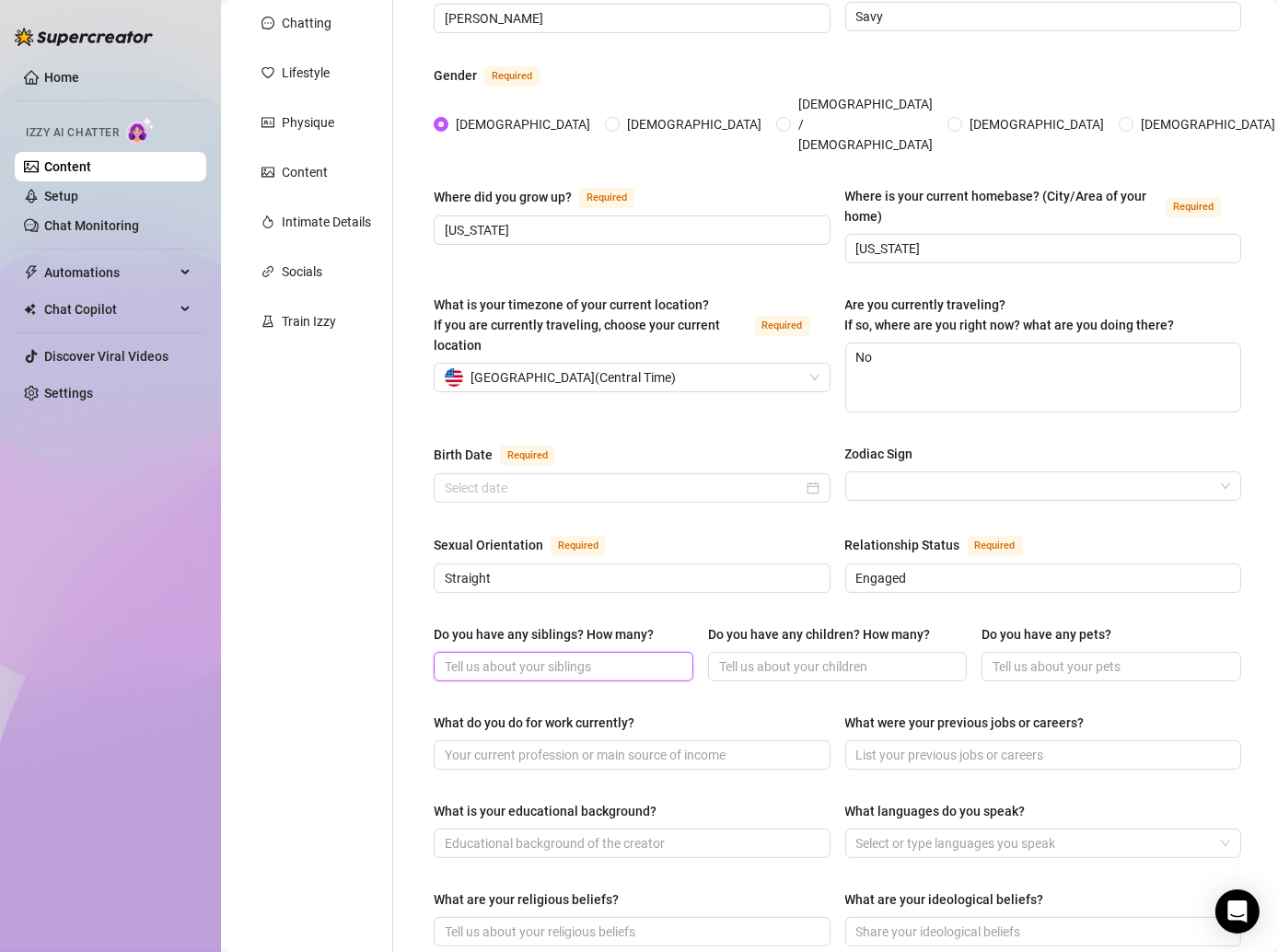
click at [631, 657] on input "Do you have any siblings? How many?" at bounding box center [562, 667] width 234 height 20
click at [572, 657] on input "Do you have any siblings? How many?" at bounding box center [562, 667] width 234 height 20
type input "None"
click at [819, 657] on input "Do you have any children? How many?" at bounding box center [836, 667] width 234 height 20
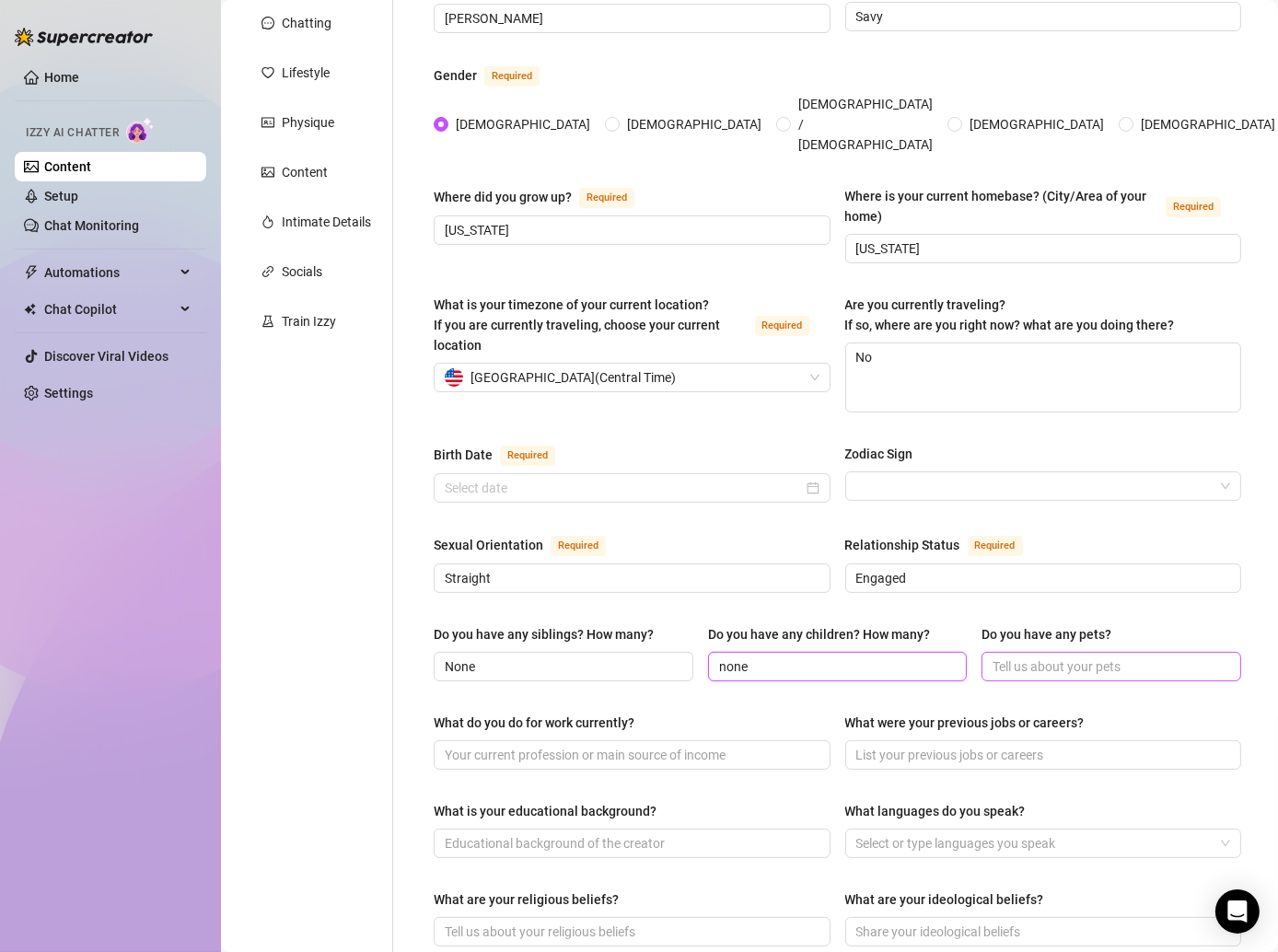
type input "none"
click at [1019, 657] on input "Do you have any pets?" at bounding box center [1110, 667] width 234 height 20
click at [723, 801] on div "What is your educational background?" at bounding box center [633, 815] width 397 height 27
click at [1135, 652] on span at bounding box center [1112, 667] width 260 height 29
click at [1109, 657] on input "Do you have any pets?" at bounding box center [1110, 667] width 234 height 20
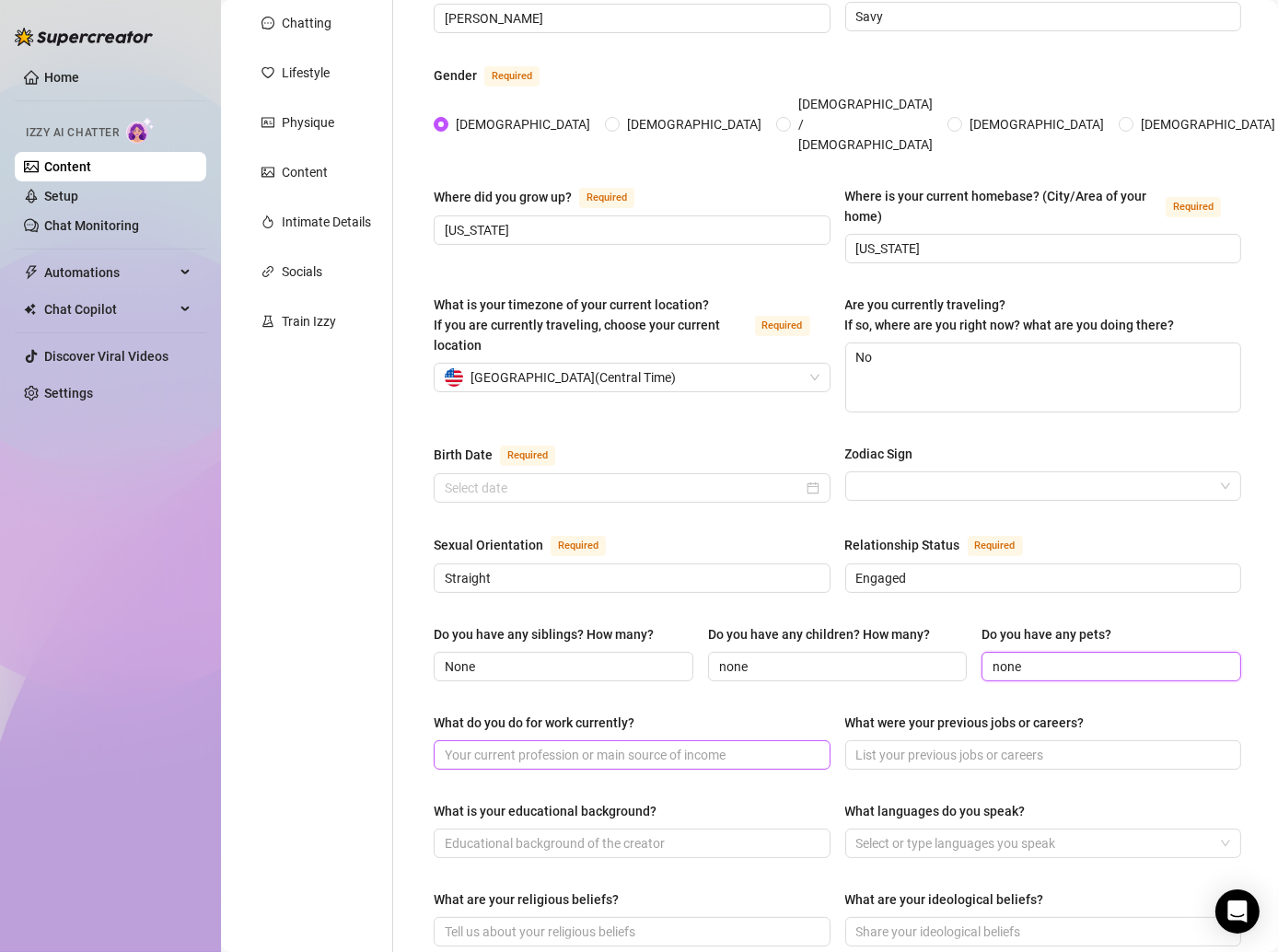
type input "none"
click at [592, 745] on input "What do you do for work currently?" at bounding box center [630, 754] width 371 height 20
type input "social media"
type input "tiktoker"
type input "Tiktok influencer"
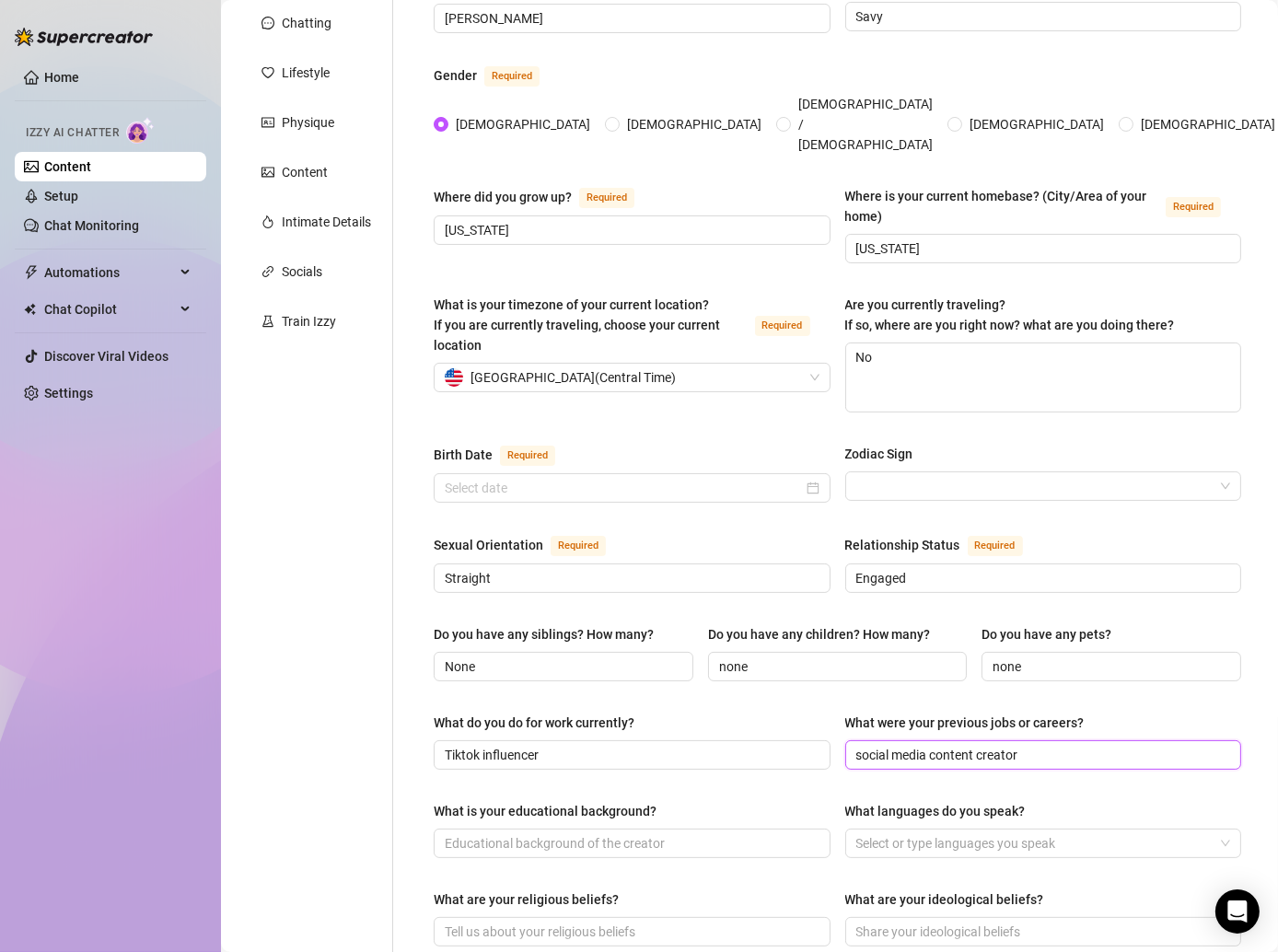
type input "social media content creator"
click at [714, 801] on div "What is your educational background?" at bounding box center [633, 815] width 397 height 27
click at [566, 833] on input "What is your educational background?" at bounding box center [630, 843] width 371 height 20
click at [569, 833] on input "What is your educational background?" at bounding box center [630, 843] width 371 height 20
type input "college"
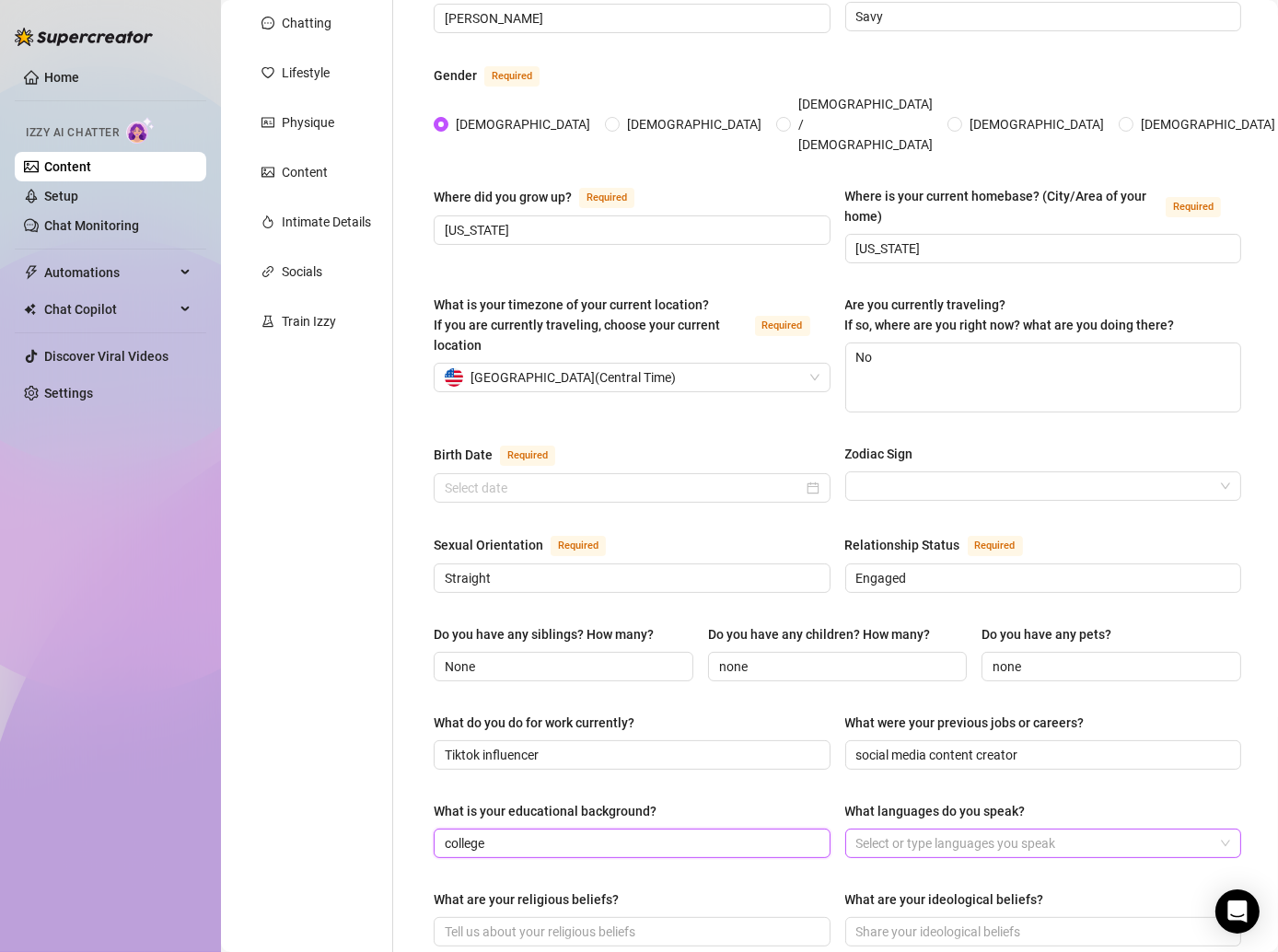
click at [911, 830] on div at bounding box center [1034, 843] width 370 height 25
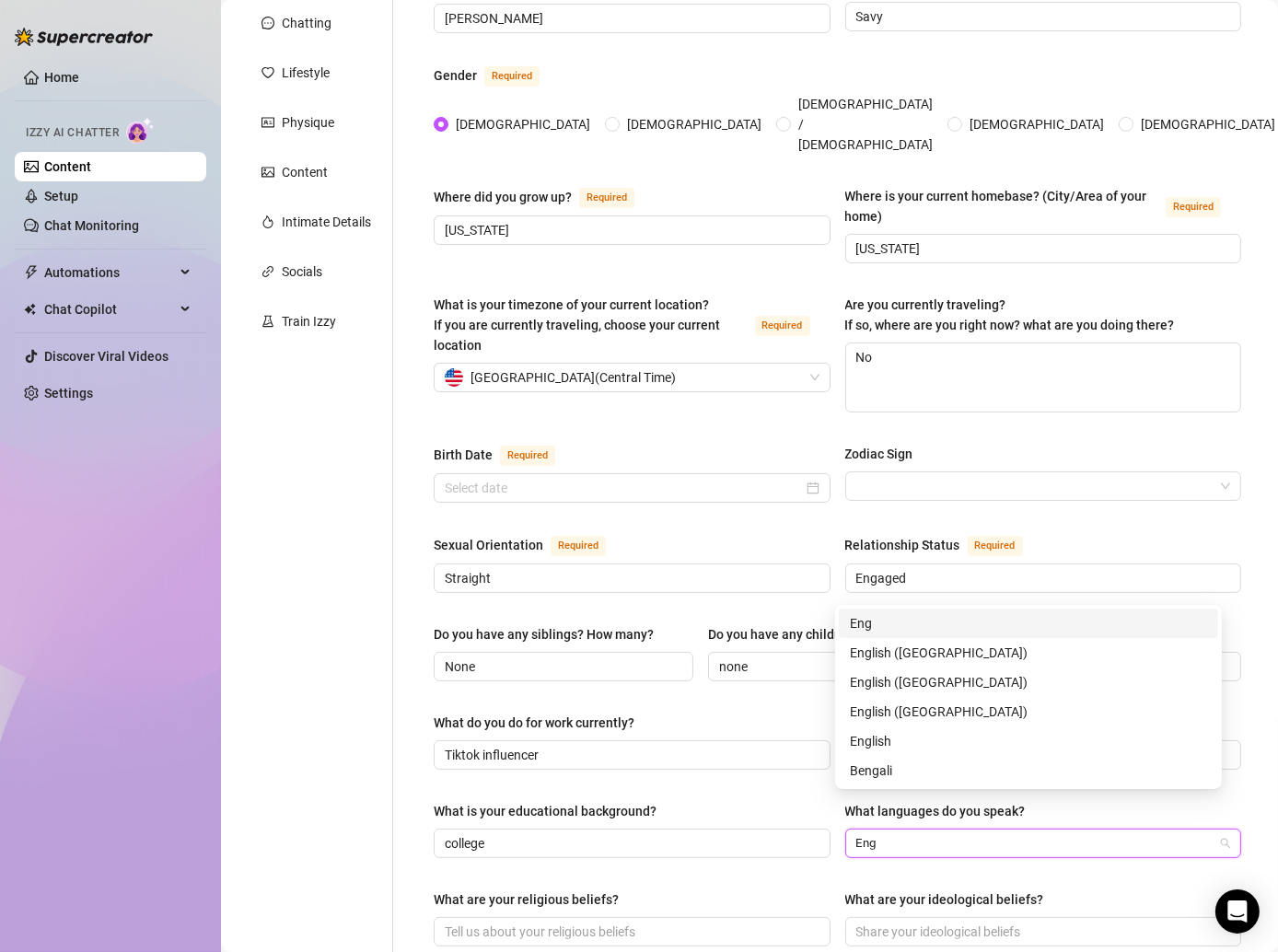
type input "Engl"
click at [904, 689] on div "English ([GEOGRAPHIC_DATA])" at bounding box center [1028, 682] width 357 height 20
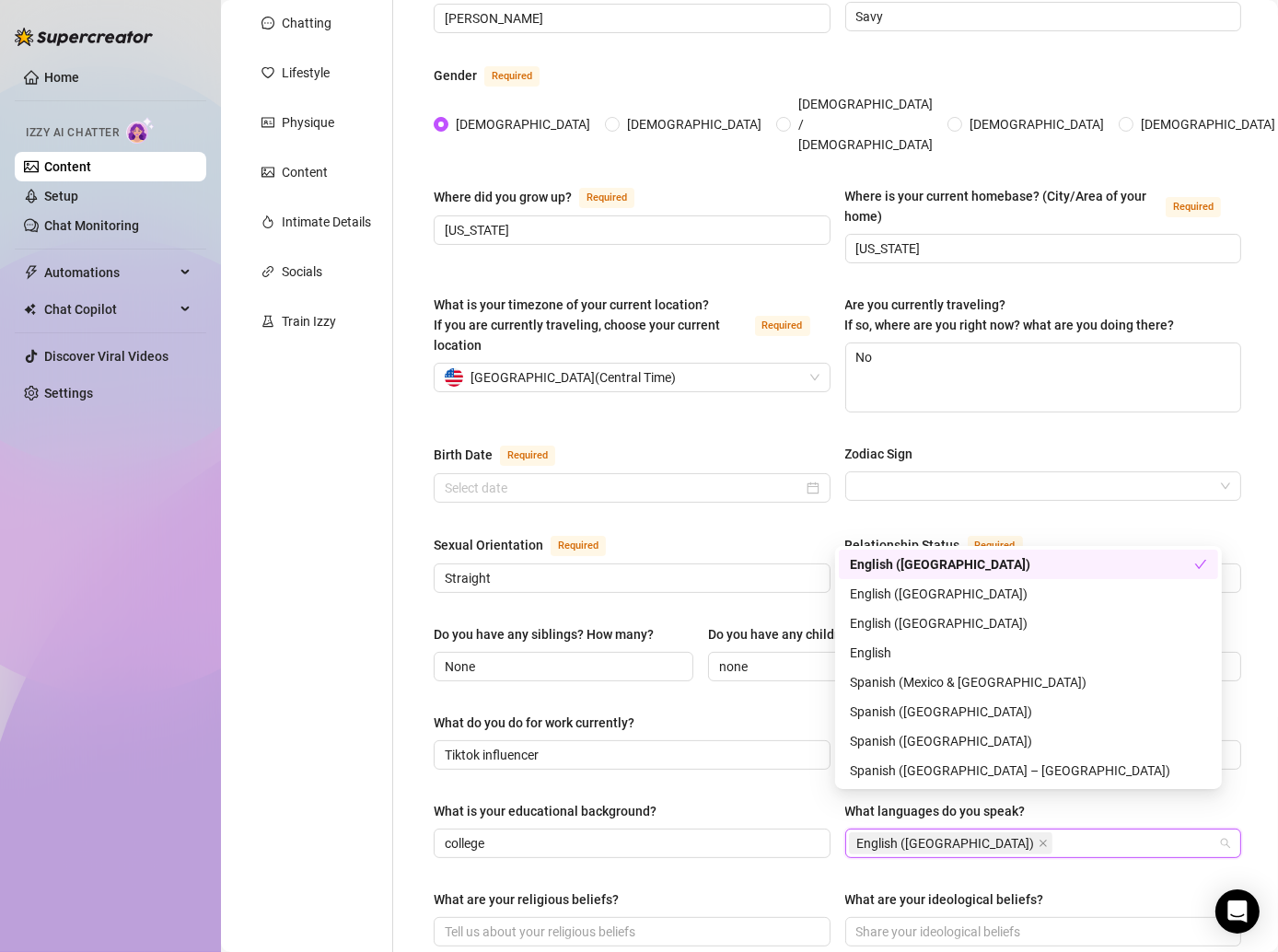
click at [890, 563] on div "English ([GEOGRAPHIC_DATA])" at bounding box center [1022, 565] width 345 height 20
click at [903, 564] on div "English ([GEOGRAPHIC_DATA])" at bounding box center [1028, 565] width 357 height 20
click at [328, 691] on div "Personal Info Chatting Lifestyle Physique Content Intimate Details Socials Trai…" at bounding box center [316, 728] width 154 height 1544
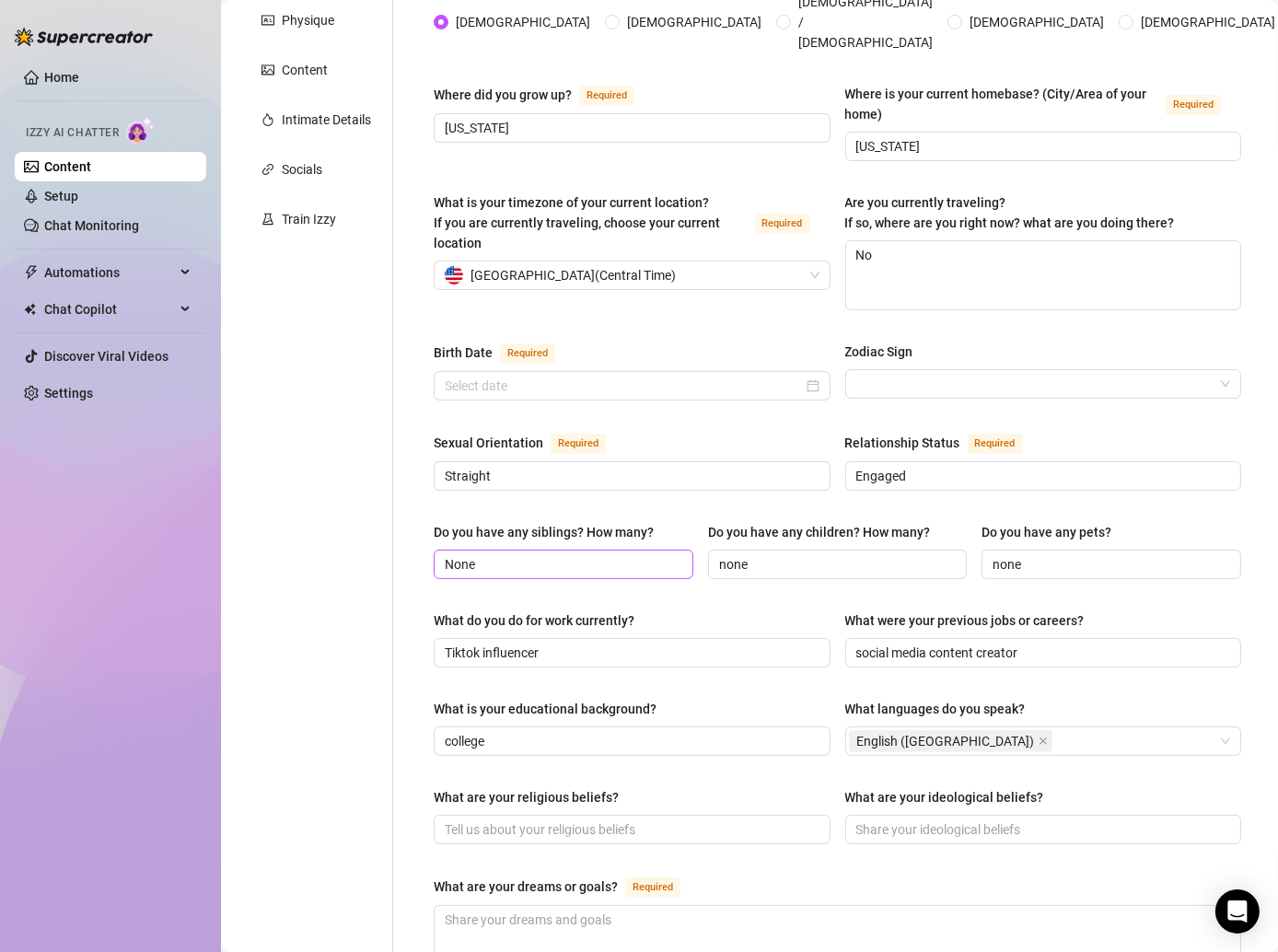
scroll to position [324, 0]
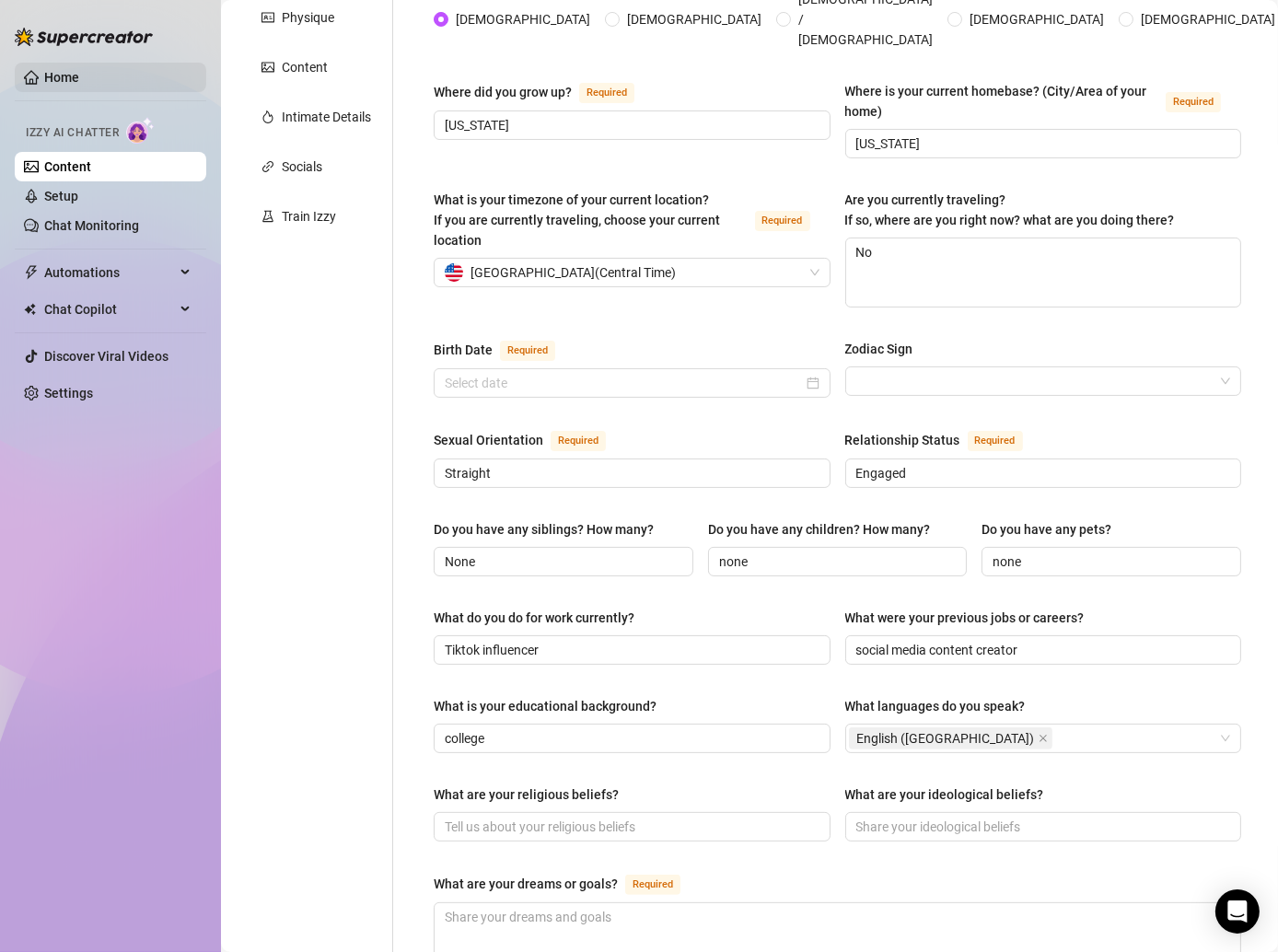
click at [77, 85] on link "Home" at bounding box center [61, 77] width 35 height 15
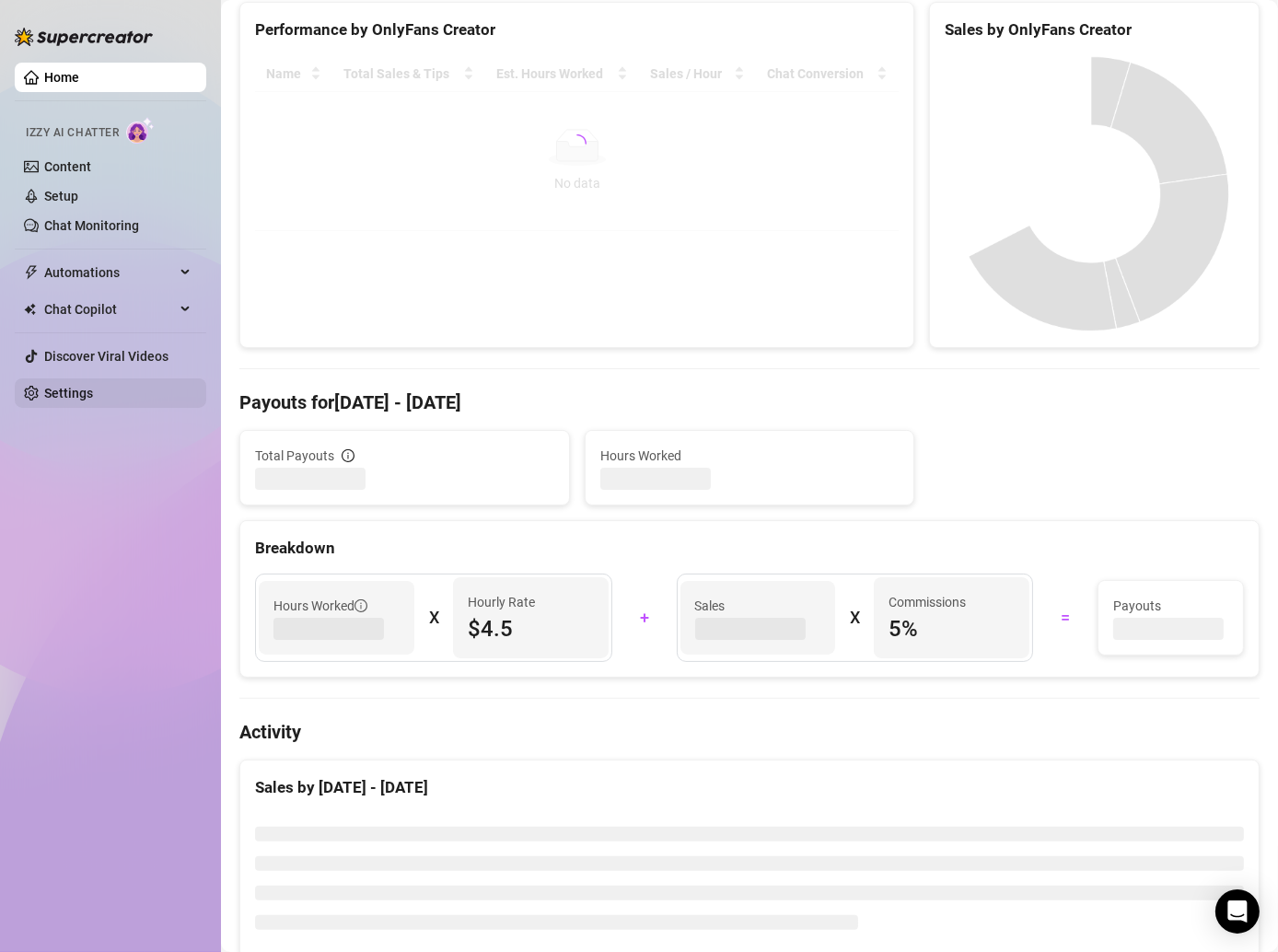
click at [93, 398] on link "Settings" at bounding box center [68, 392] width 49 height 15
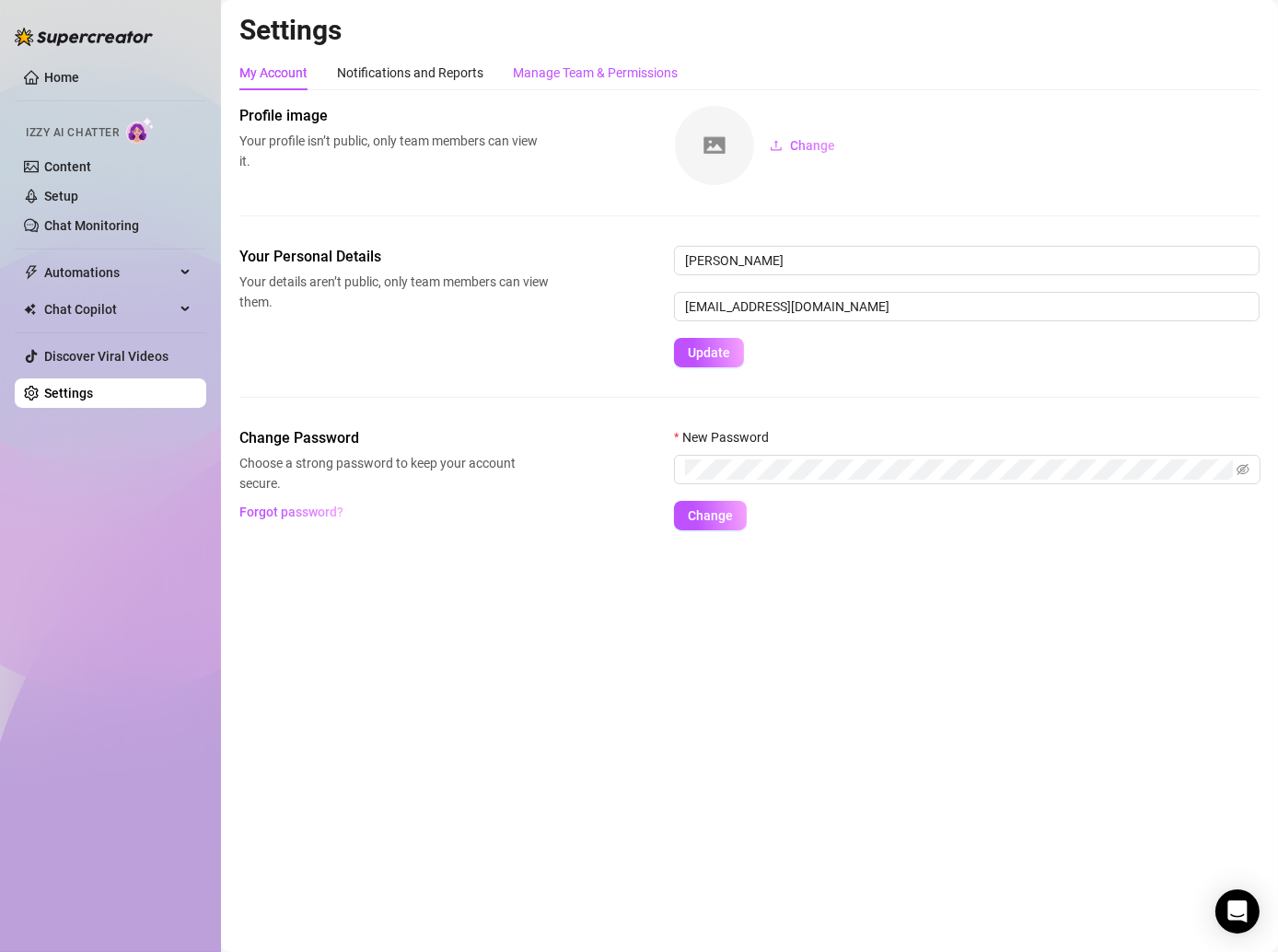
click at [643, 74] on div "Manage Team & Permissions" at bounding box center [595, 72] width 164 height 20
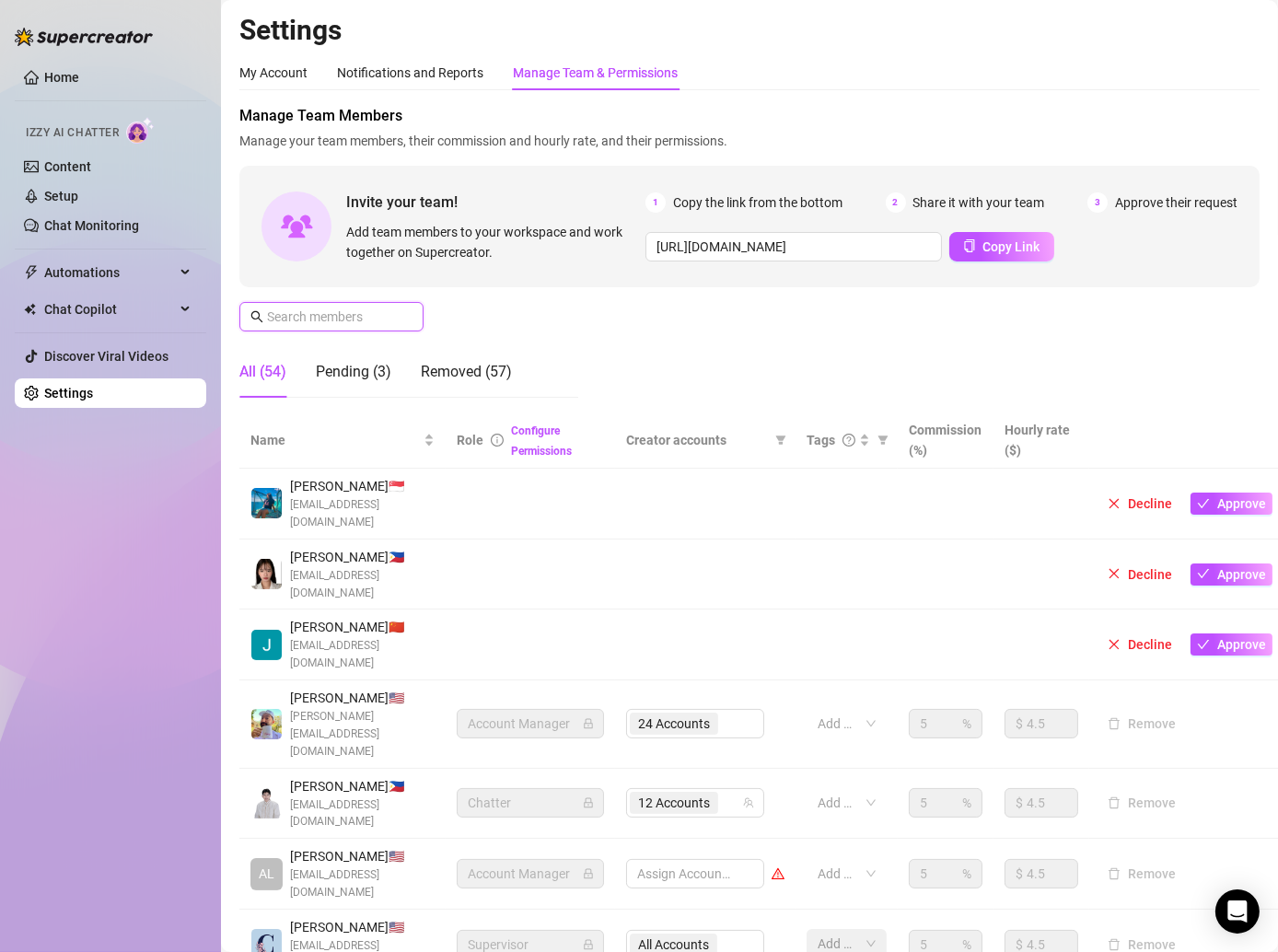
click at [360, 309] on input "text" at bounding box center [332, 316] width 130 height 20
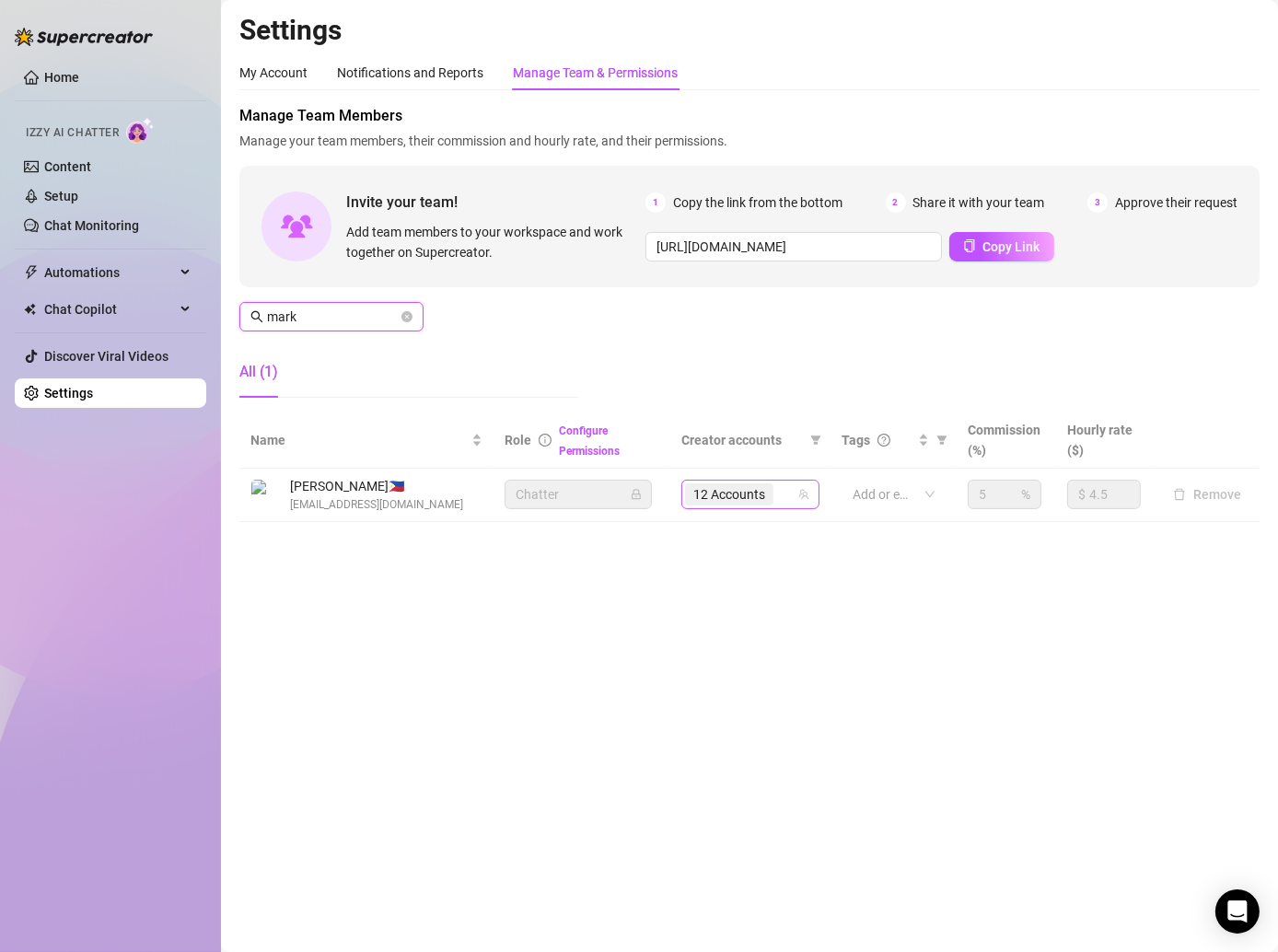
click at [755, 492] on span "12 Accounts" at bounding box center [729, 494] width 72 height 20
type input "mark"
click at [781, 490] on input "search" at bounding box center [779, 494] width 4 height 22
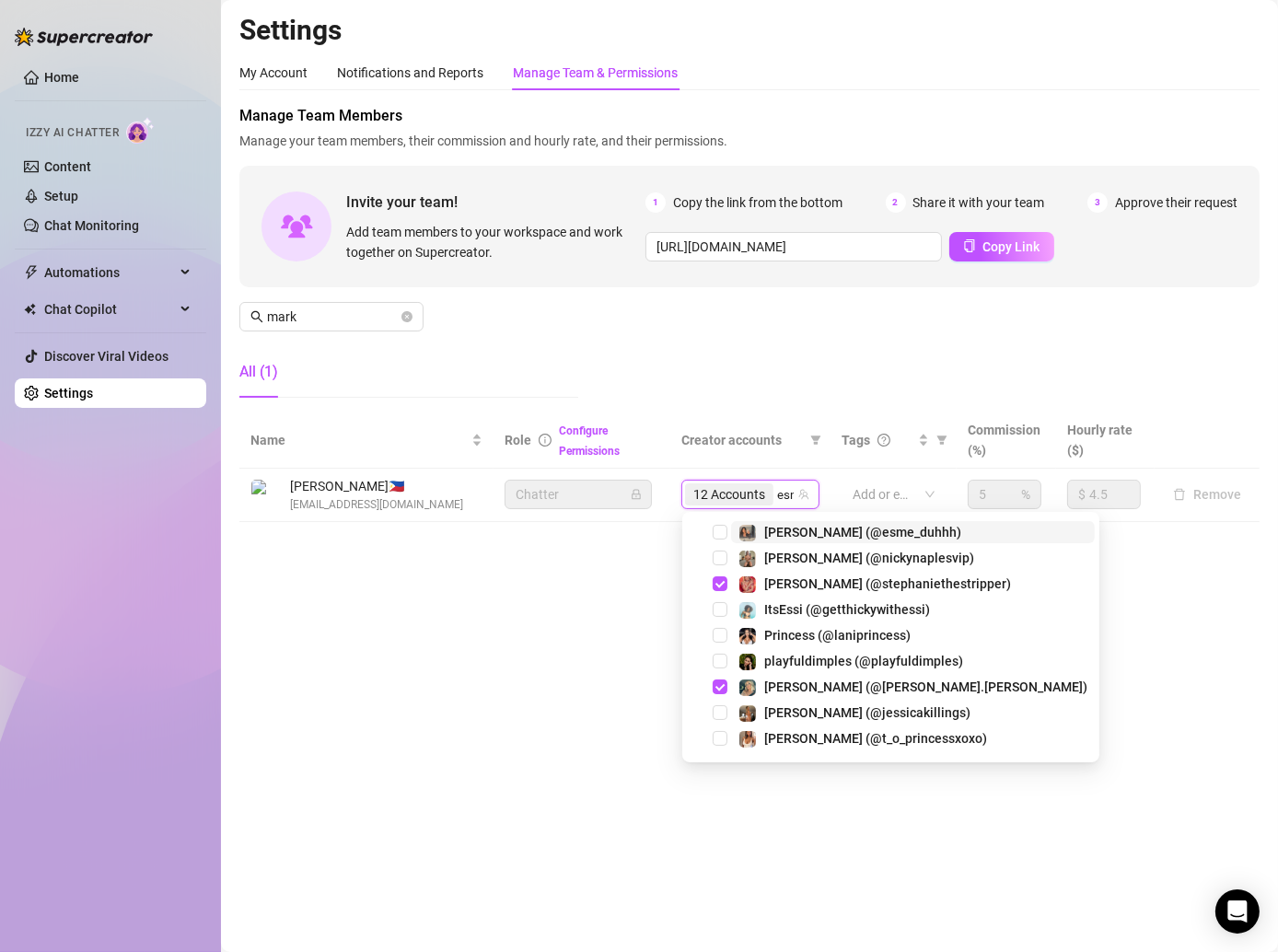
type input "esme"
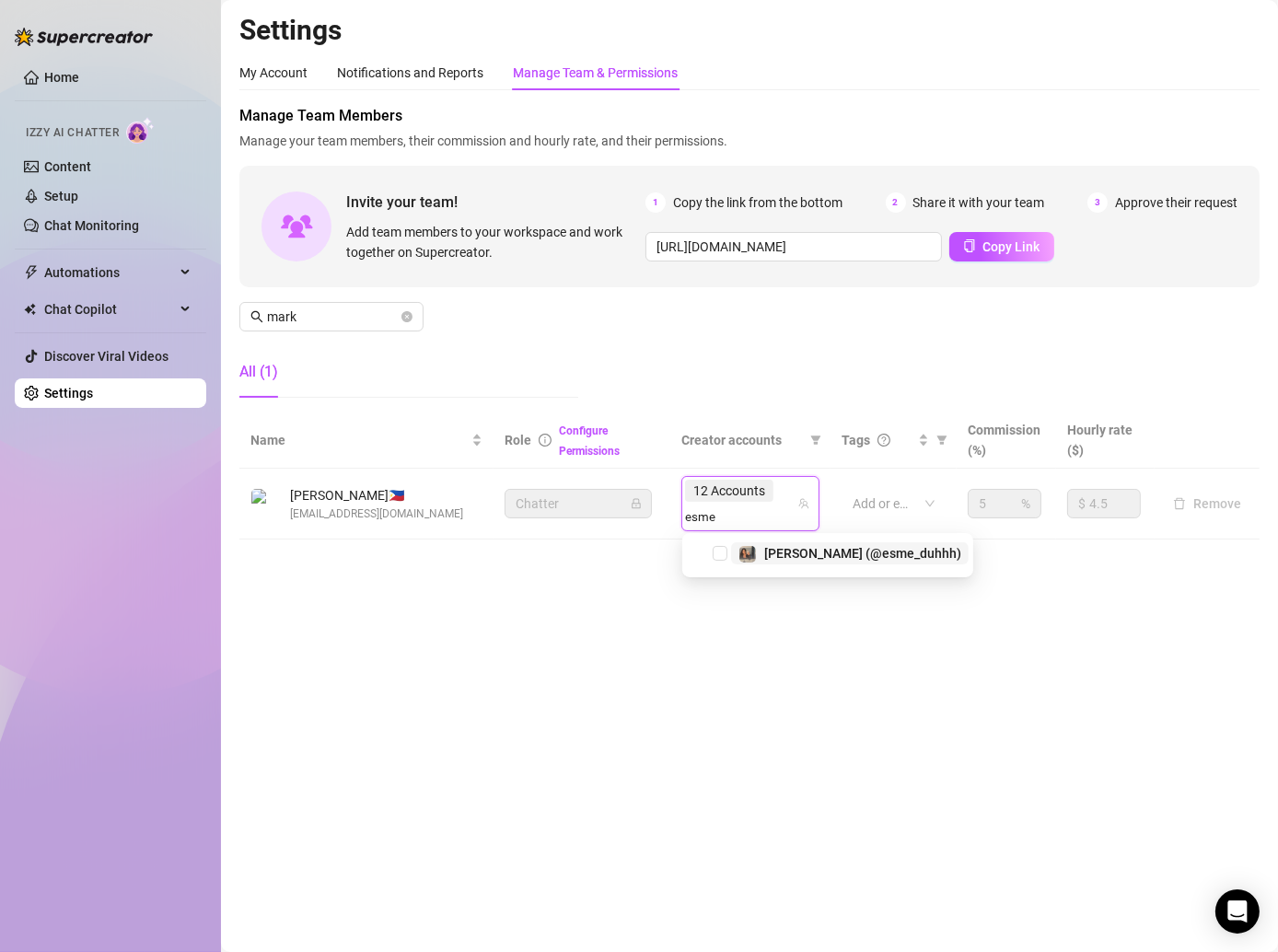
click at [802, 548] on span "[PERSON_NAME] (@esme_duhhh)" at bounding box center [862, 553] width 197 height 15
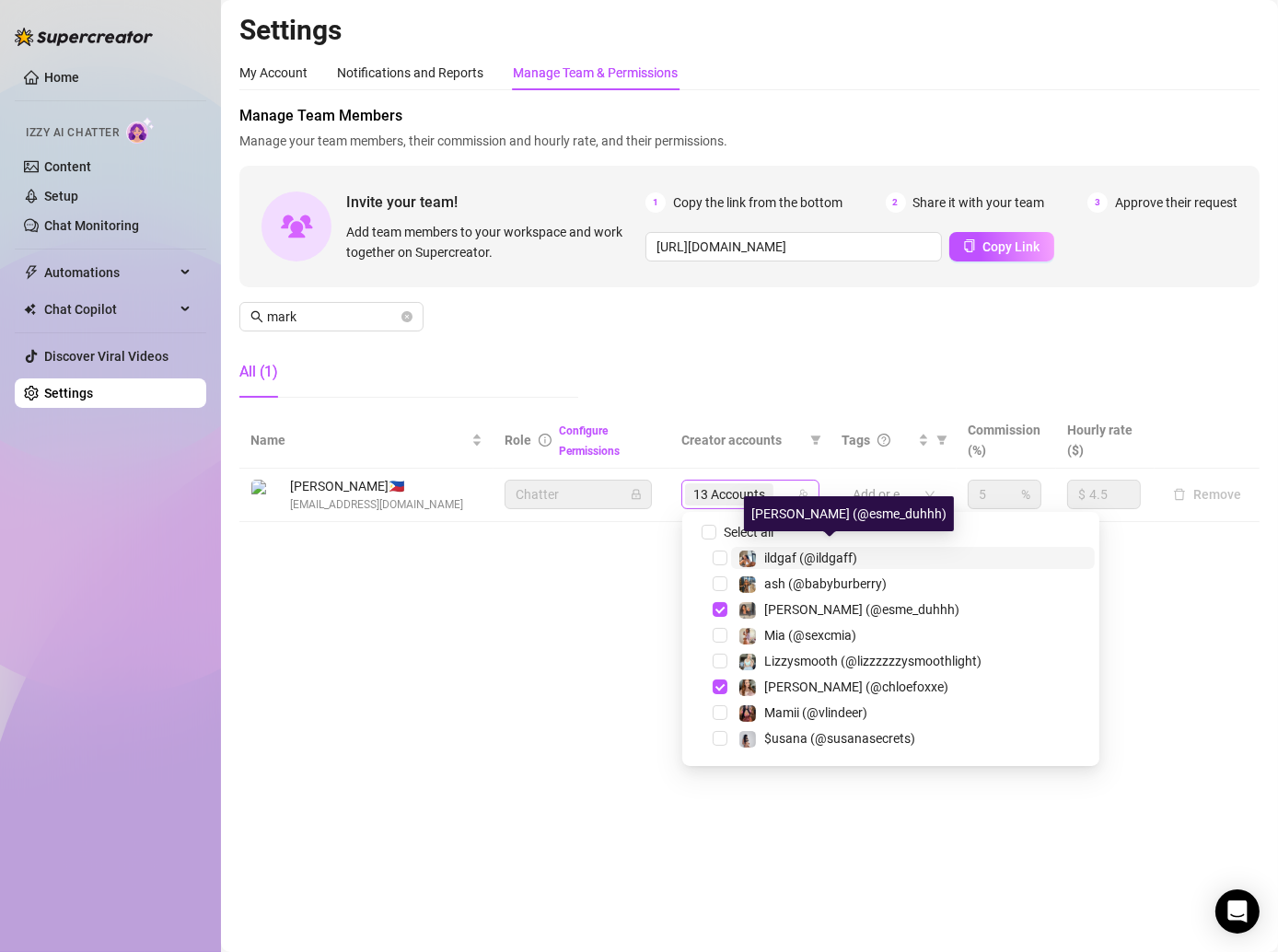
click at [779, 484] on input "search" at bounding box center [779, 494] width 4 height 22
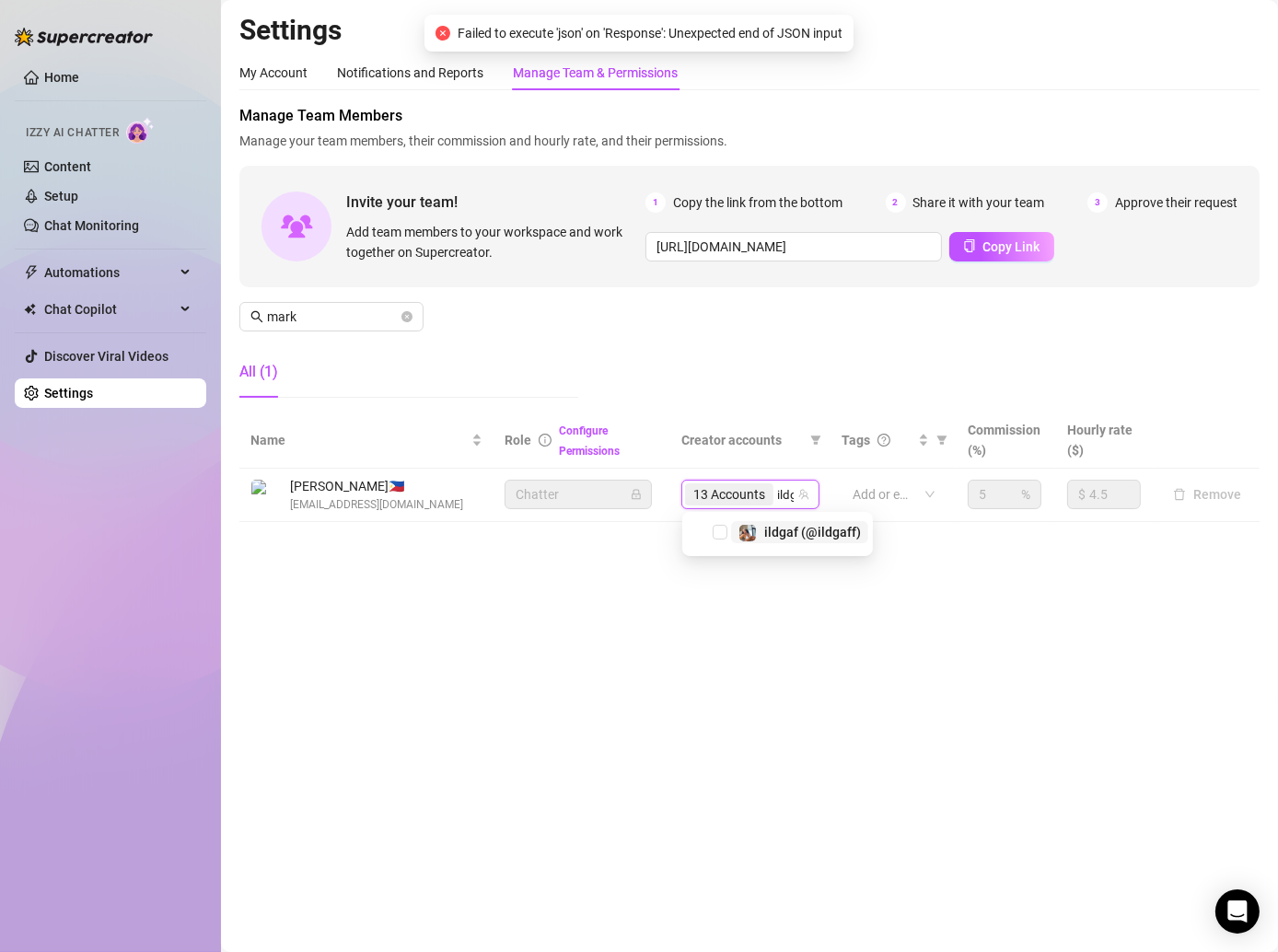
type input "ildga"
drag, startPoint x: 773, startPoint y: 494, endPoint x: 785, endPoint y: 494, distance: 12.0
click at [773, 494] on span "14 Accounts" at bounding box center [729, 494] width 89 height 22
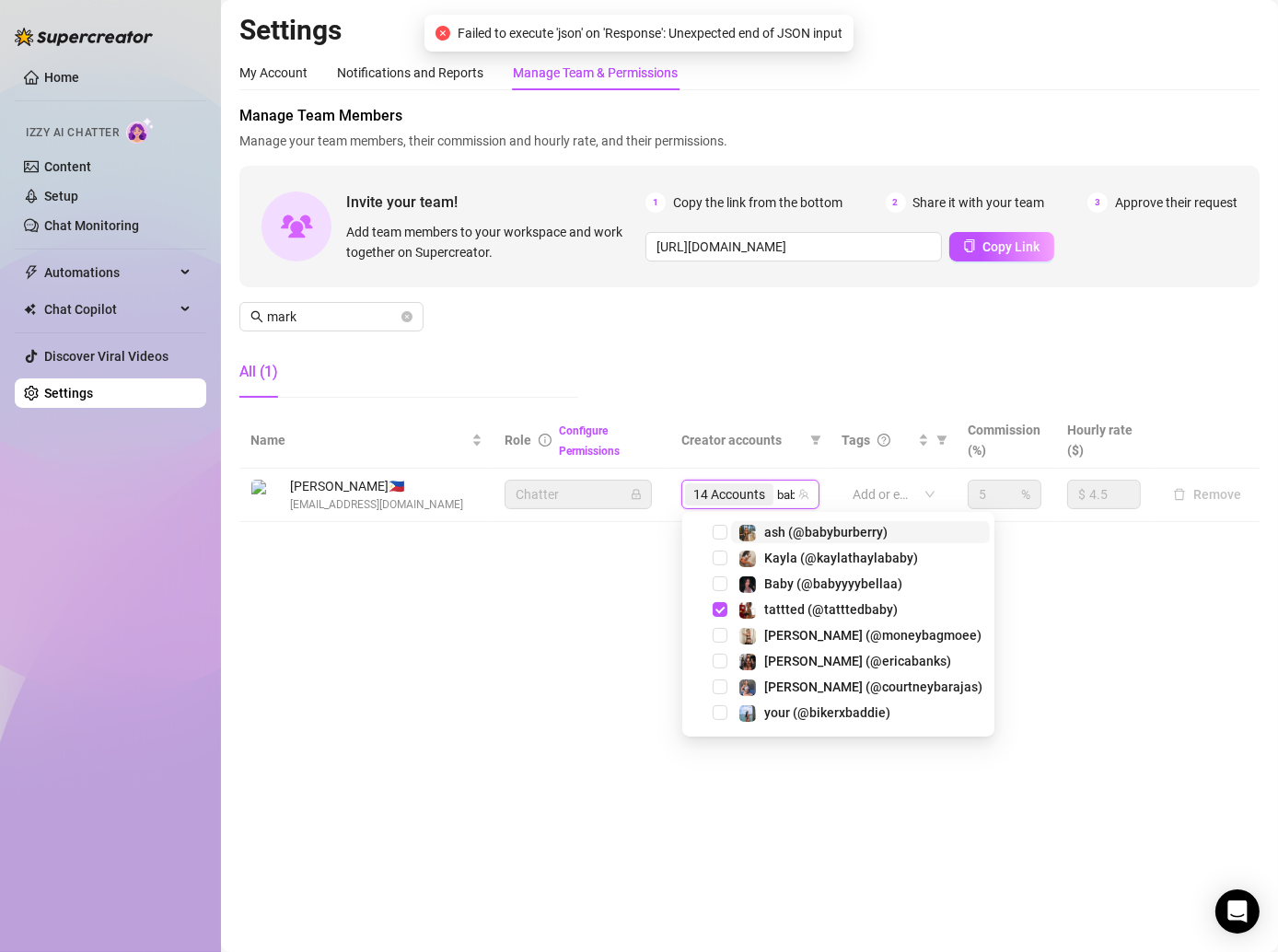
type input "baby"
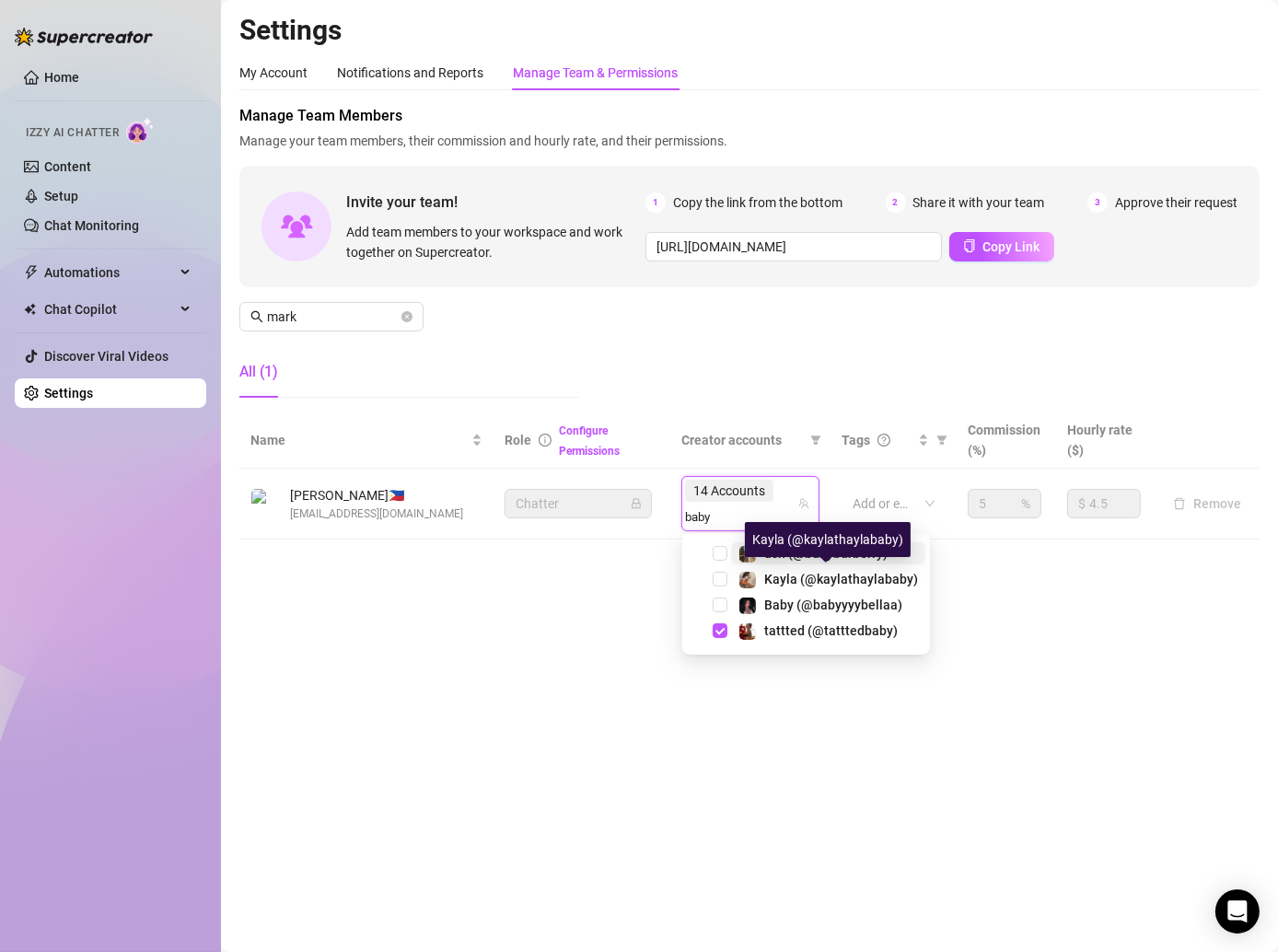
click at [766, 555] on span "ash (@babyburberry)" at bounding box center [825, 553] width 124 height 15
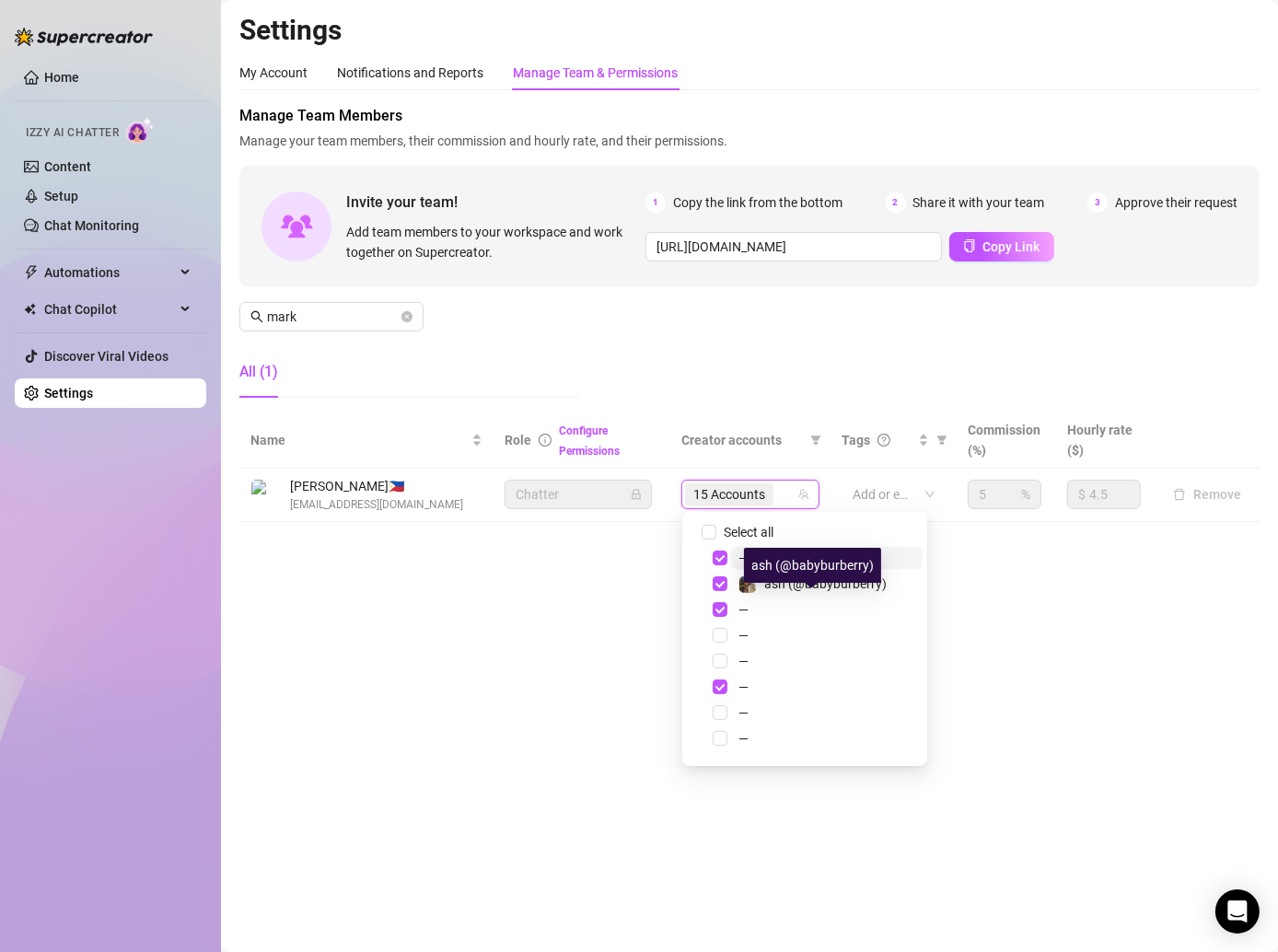
click at [566, 596] on main "Settings My Account Notifications and Reports Manage Team & Permissions Profile…" at bounding box center [749, 476] width 1057 height 952
